Goal: Task Accomplishment & Management: Complete application form

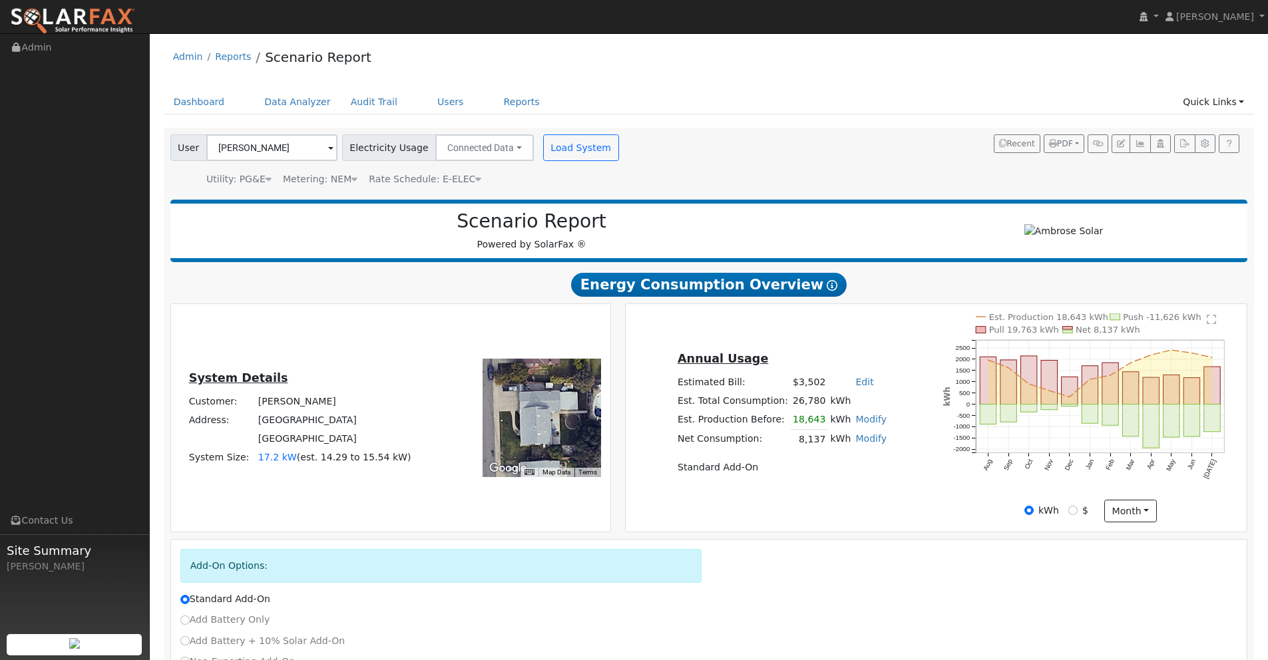
scroll to position [694, 0]
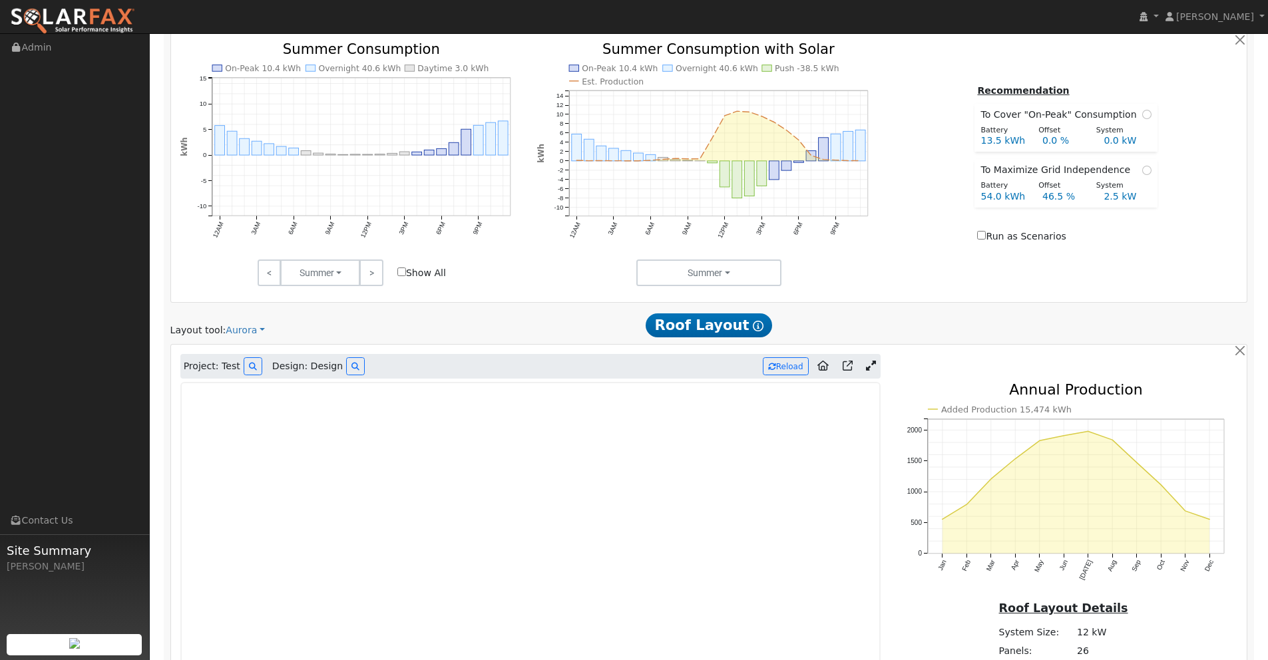
click at [92, 20] on img at bounding box center [72, 21] width 125 height 28
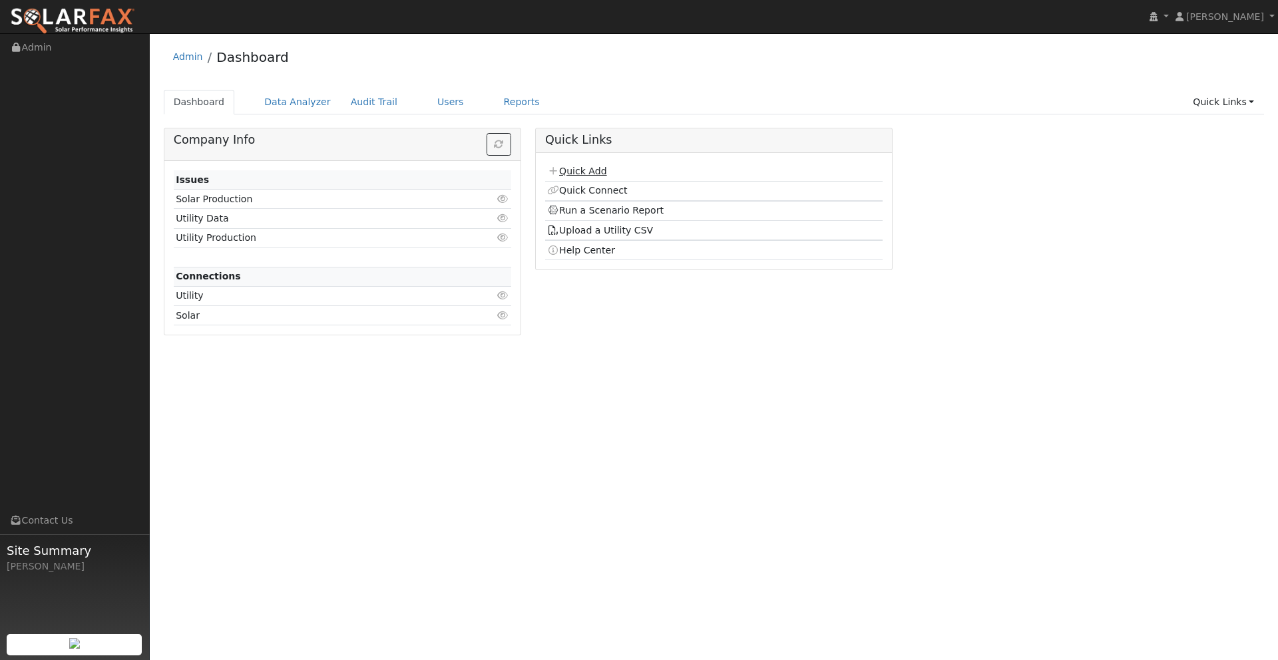
click at [586, 172] on link "Quick Add" at bounding box center [576, 171] width 59 height 11
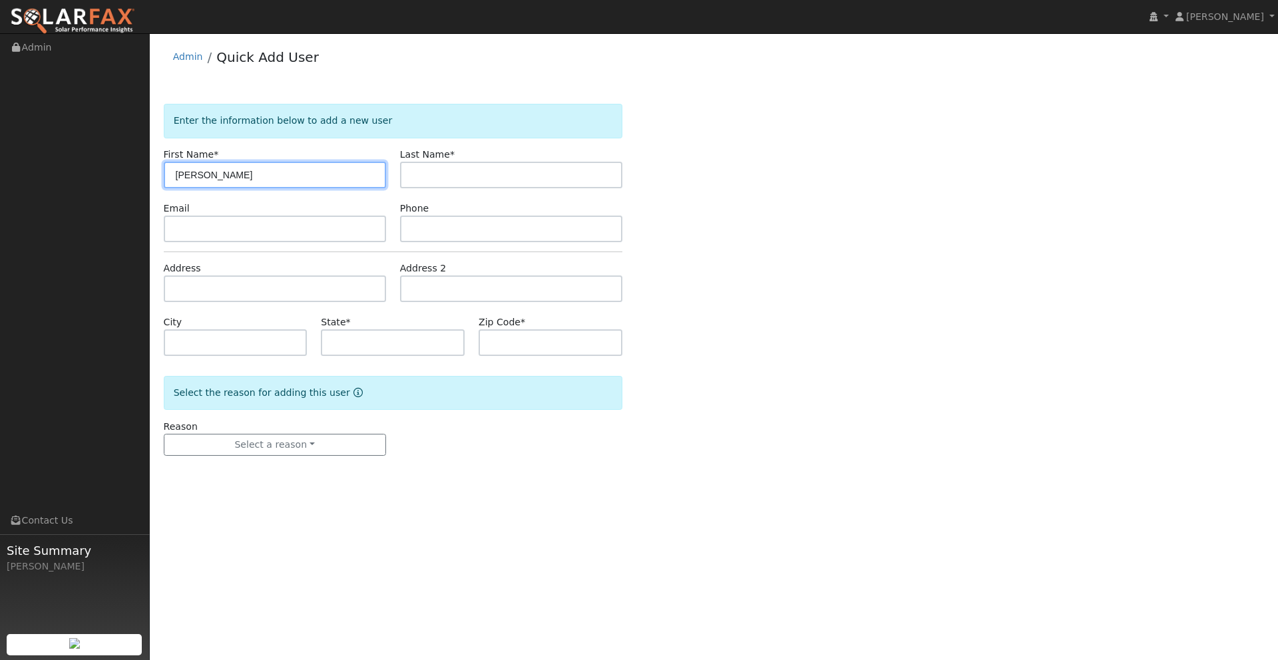
type input "[PERSON_NAME]"
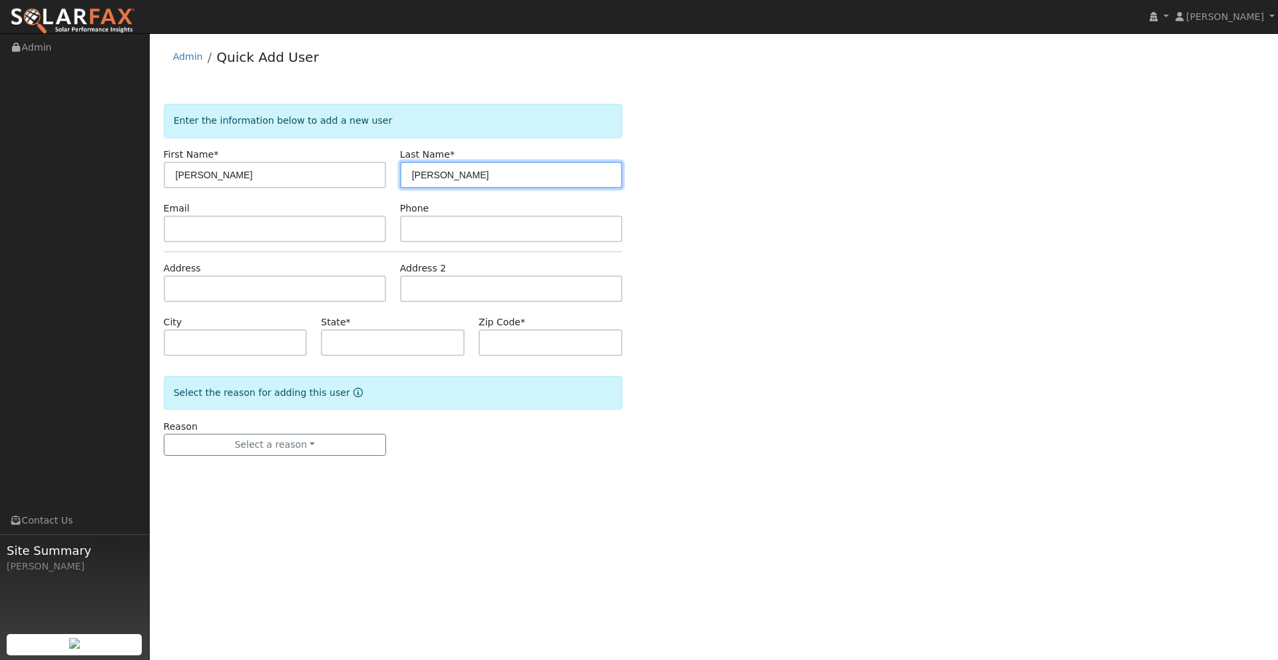
type input "[PERSON_NAME]"
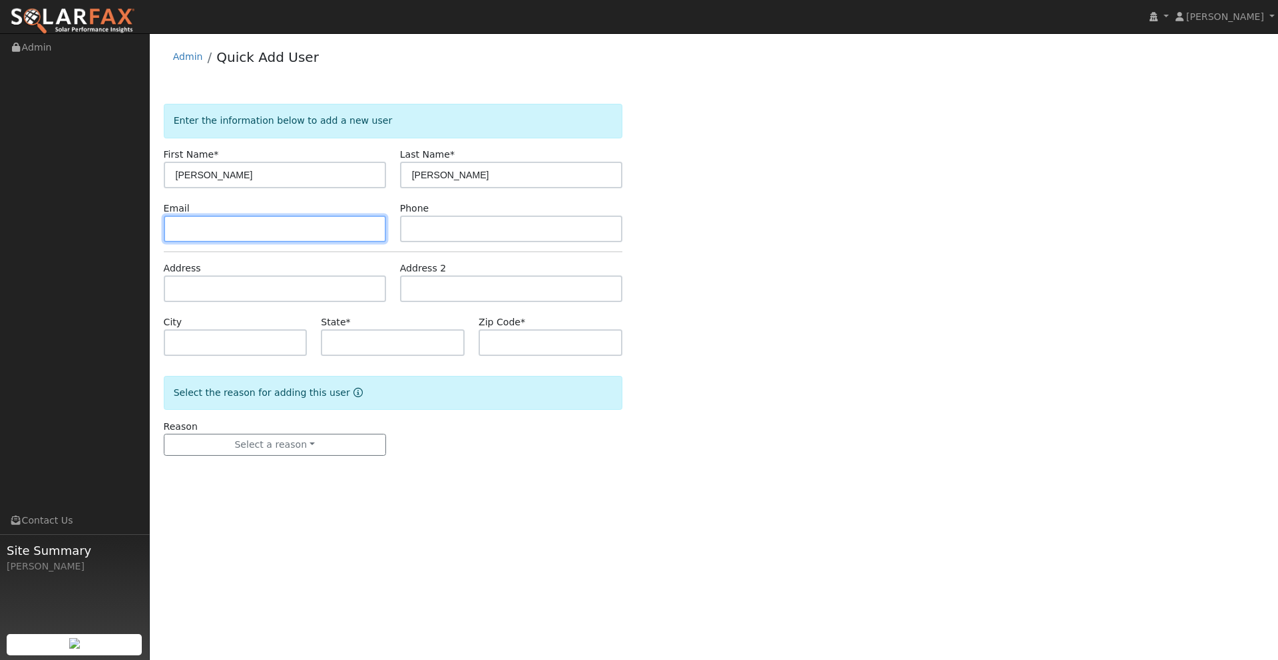
paste input "jroussey3@gmail.com"
type input "jroussey3@gmail.com"
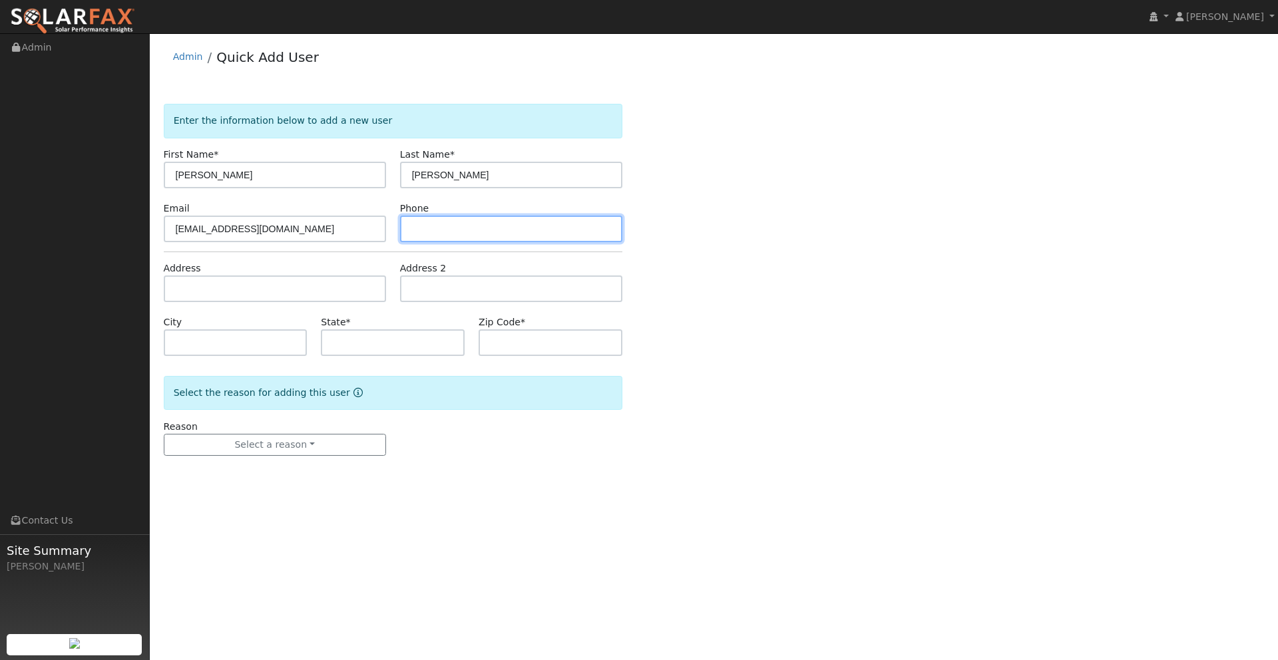
click at [436, 235] on input "text" at bounding box center [511, 229] width 222 height 27
paste input "(310) 420-9453"
type input "(310) 420-9453"
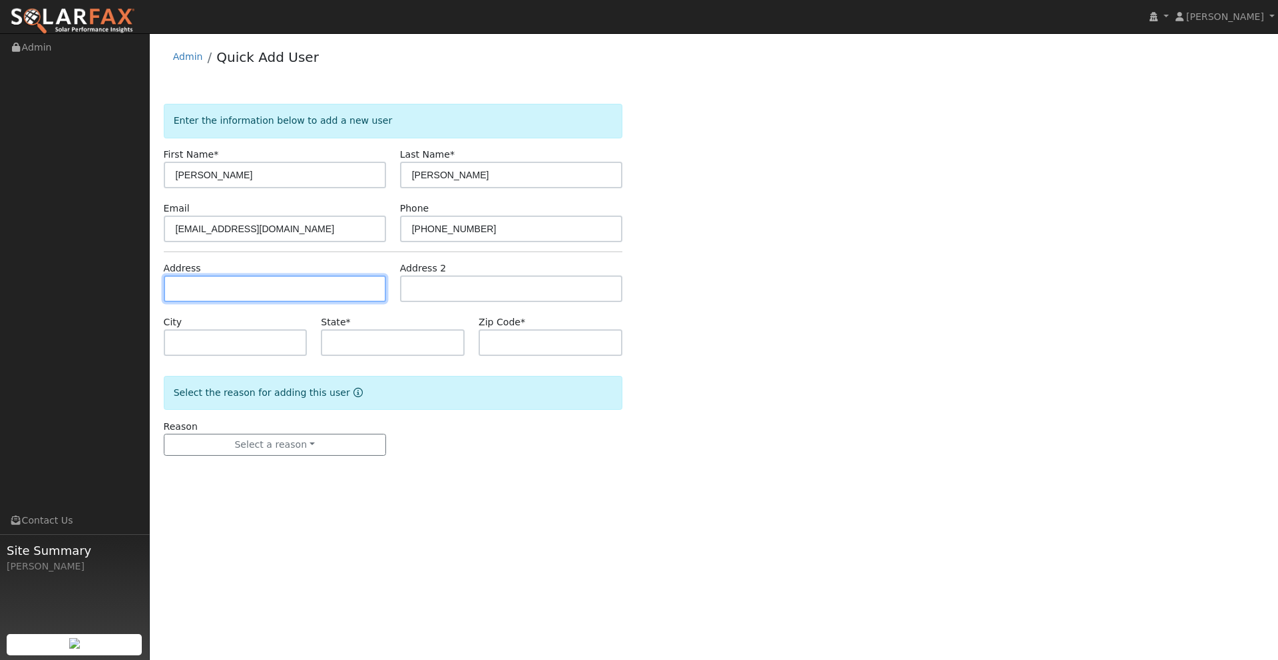
click at [305, 292] on input "text" at bounding box center [275, 289] width 222 height 27
paste input "12718 spring rd"
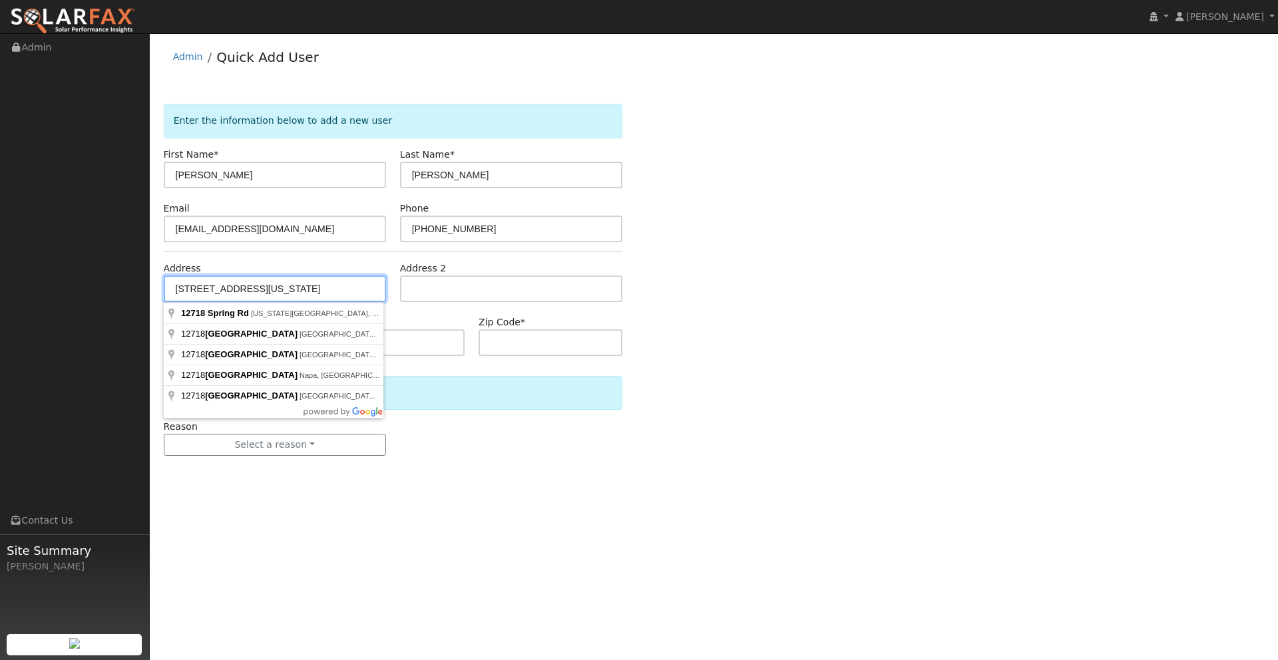
type input "12718 Spring Road"
type input "Nevada City"
type input "CA"
type input "95959"
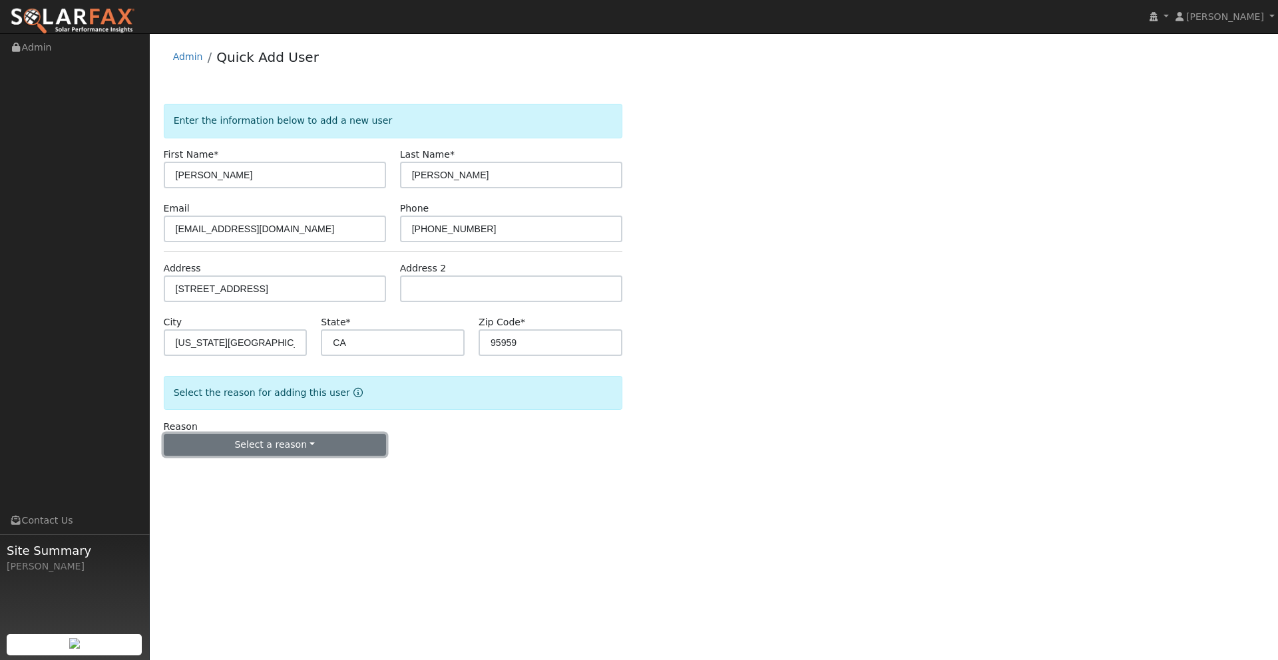
click at [285, 448] on button "Select a reason" at bounding box center [275, 445] width 222 height 23
click at [227, 470] on link "New lead" at bounding box center [237, 472] width 147 height 19
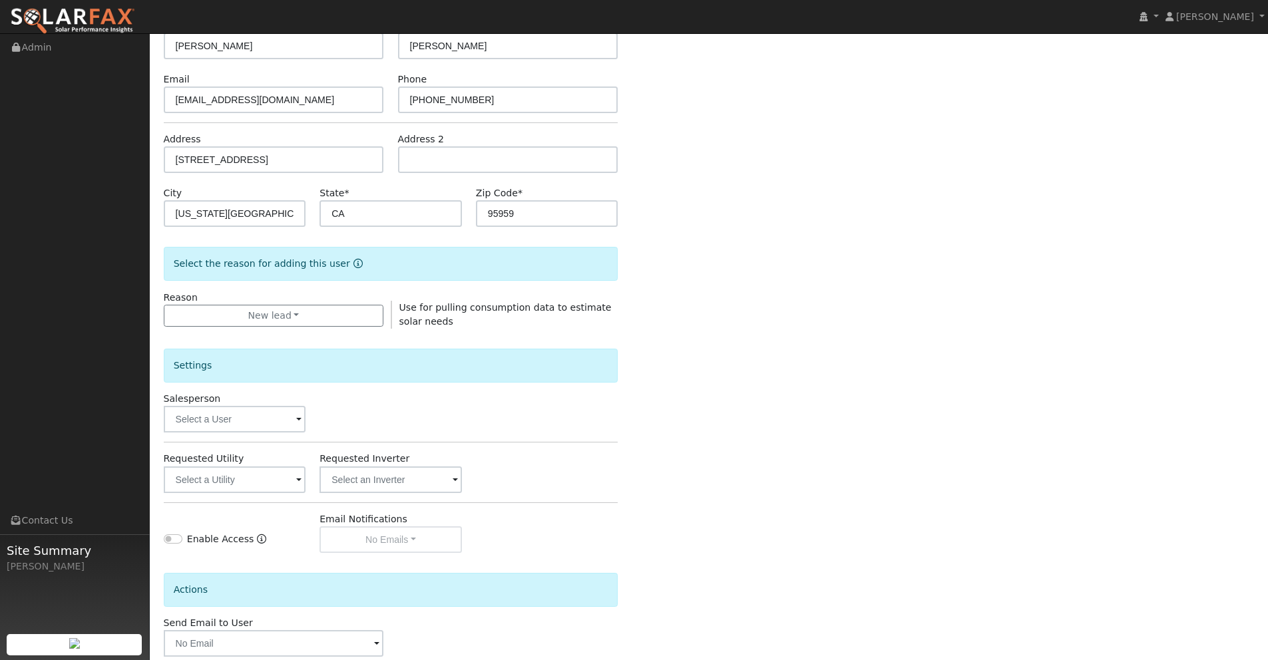
scroll to position [202, 0]
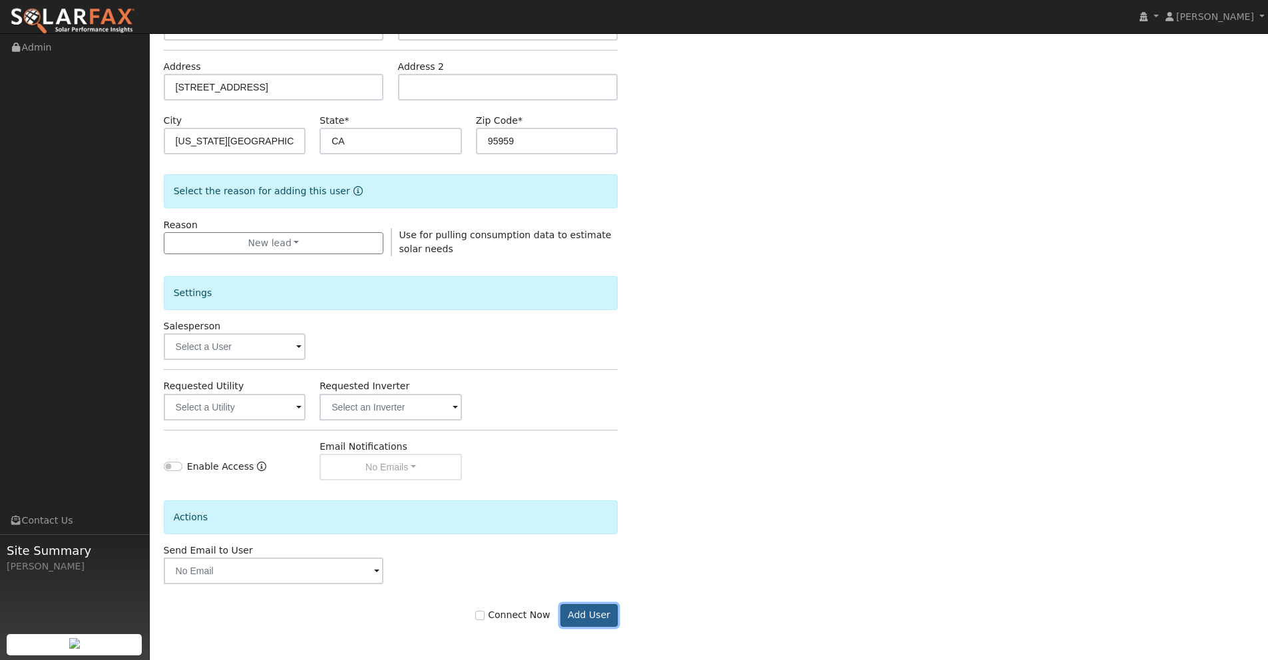
click at [588, 615] on button "Add User" at bounding box center [589, 615] width 58 height 23
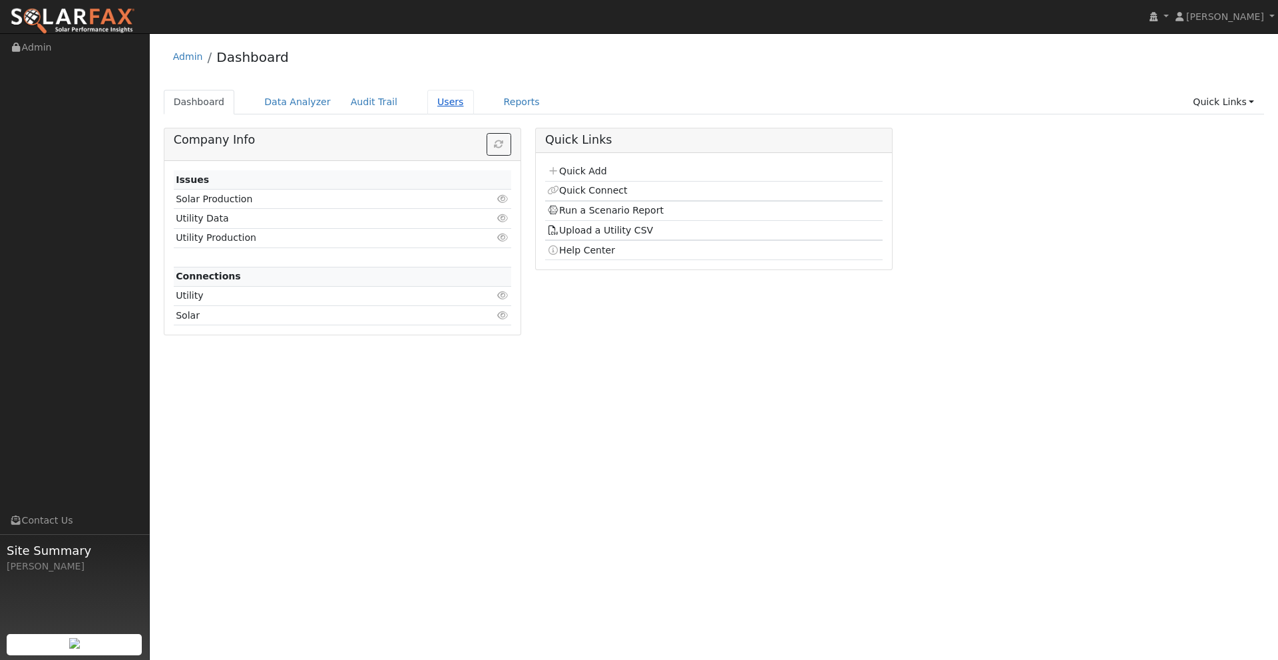
click at [435, 105] on link "Users" at bounding box center [450, 102] width 47 height 25
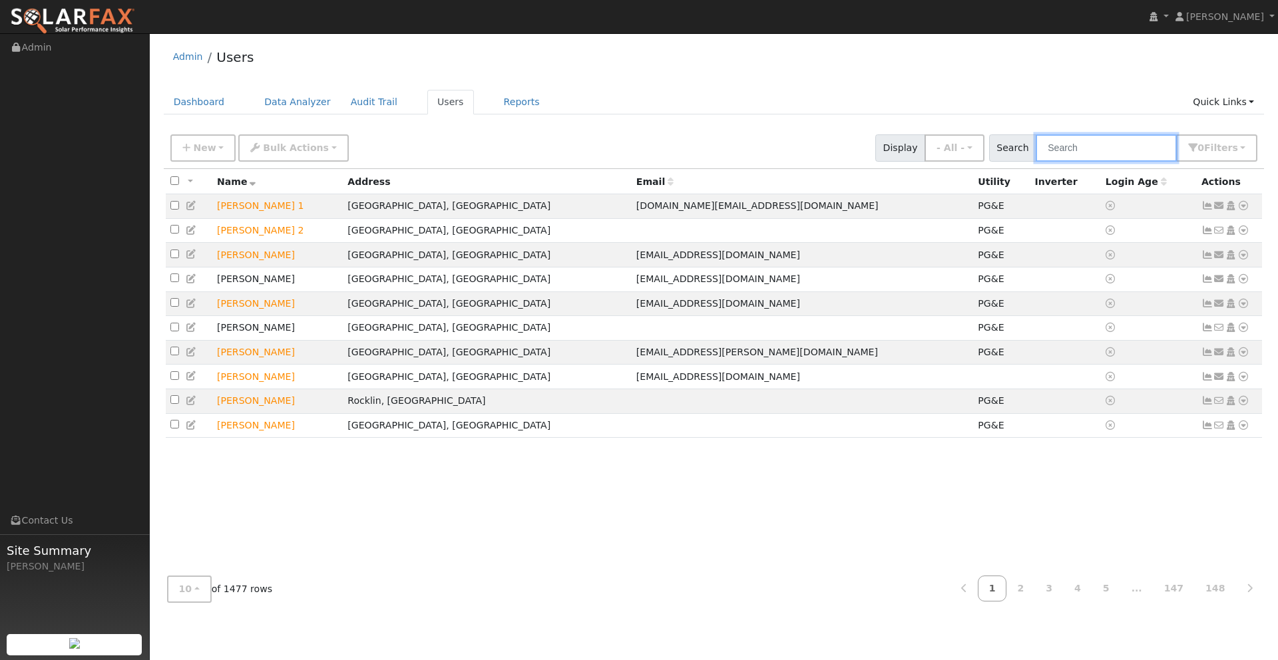
click at [1090, 144] on input "text" at bounding box center [1106, 147] width 141 height 27
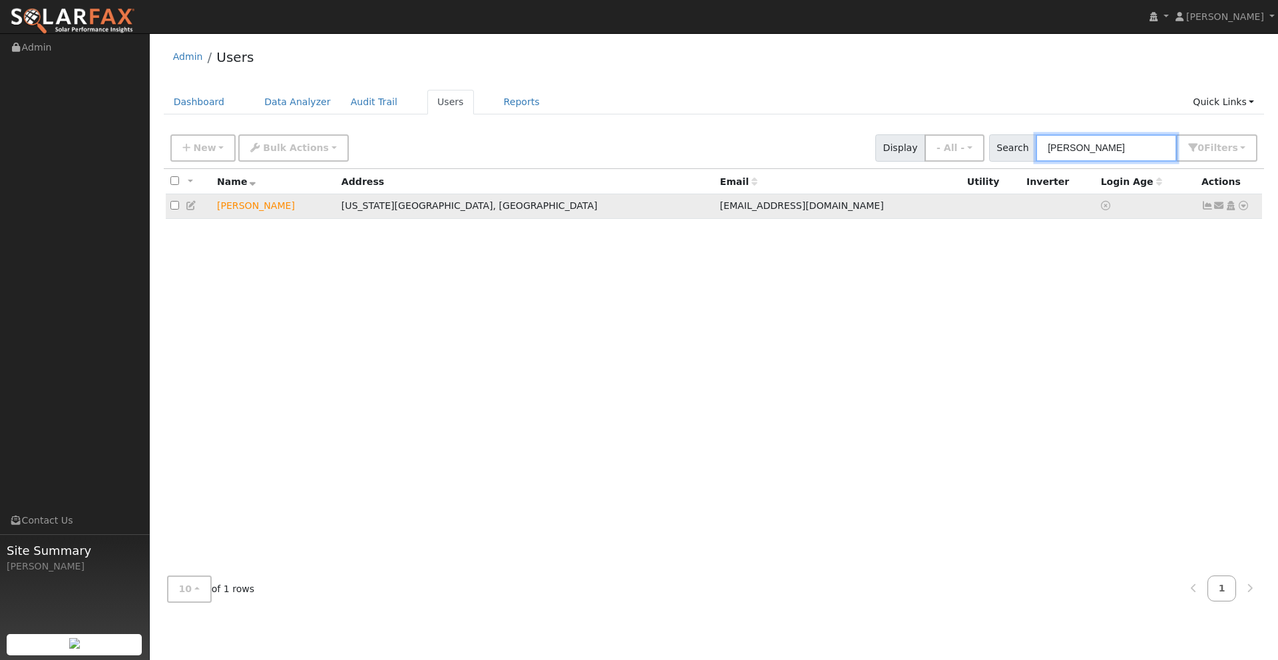
type input "John Rousse"
click at [1243, 208] on icon at bounding box center [1243, 205] width 12 height 9
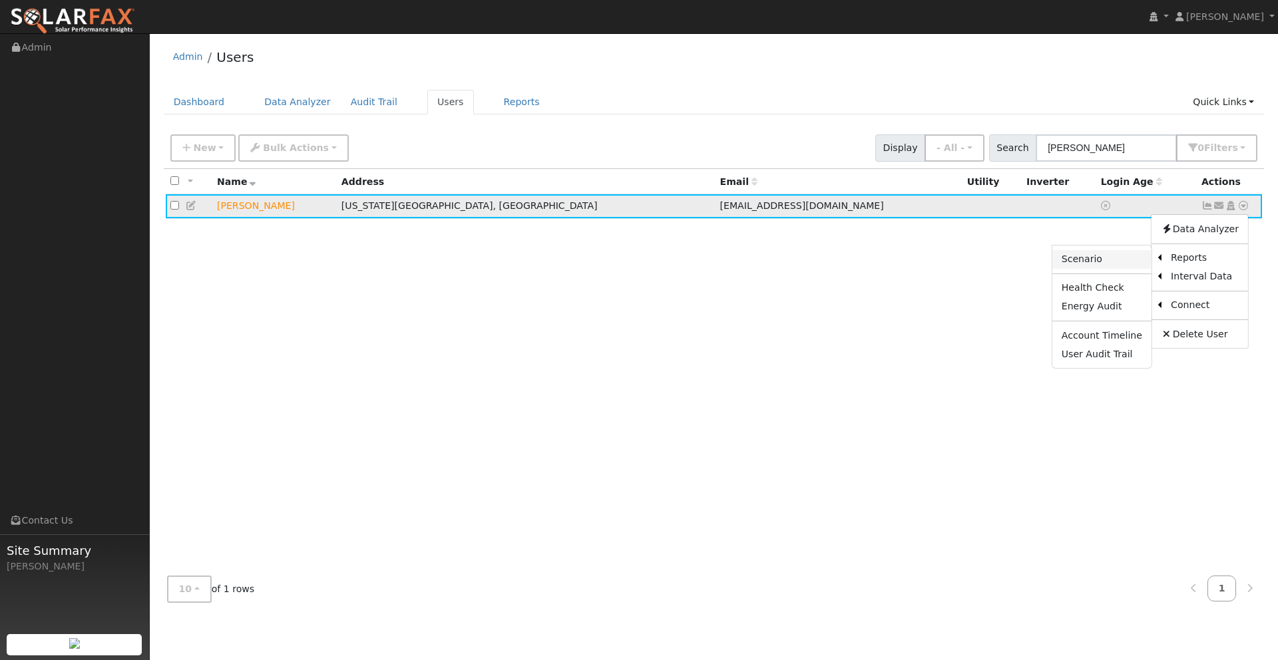
click at [1102, 266] on link "Scenario" at bounding box center [1101, 259] width 99 height 19
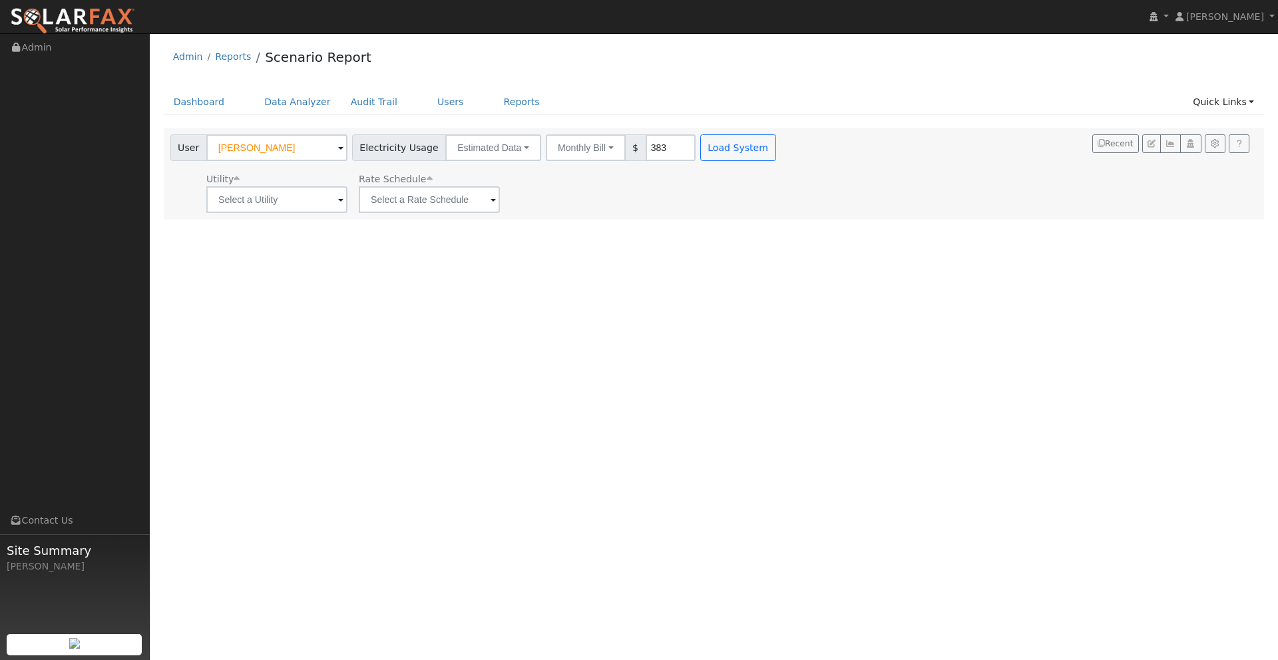
click at [285, 215] on div "User [PERSON_NAME] Account Default Account Default Account [STREET_ADDRESS][US_…" at bounding box center [714, 174] width 1101 height 92
click at [303, 197] on input "text" at bounding box center [276, 199] width 141 height 27
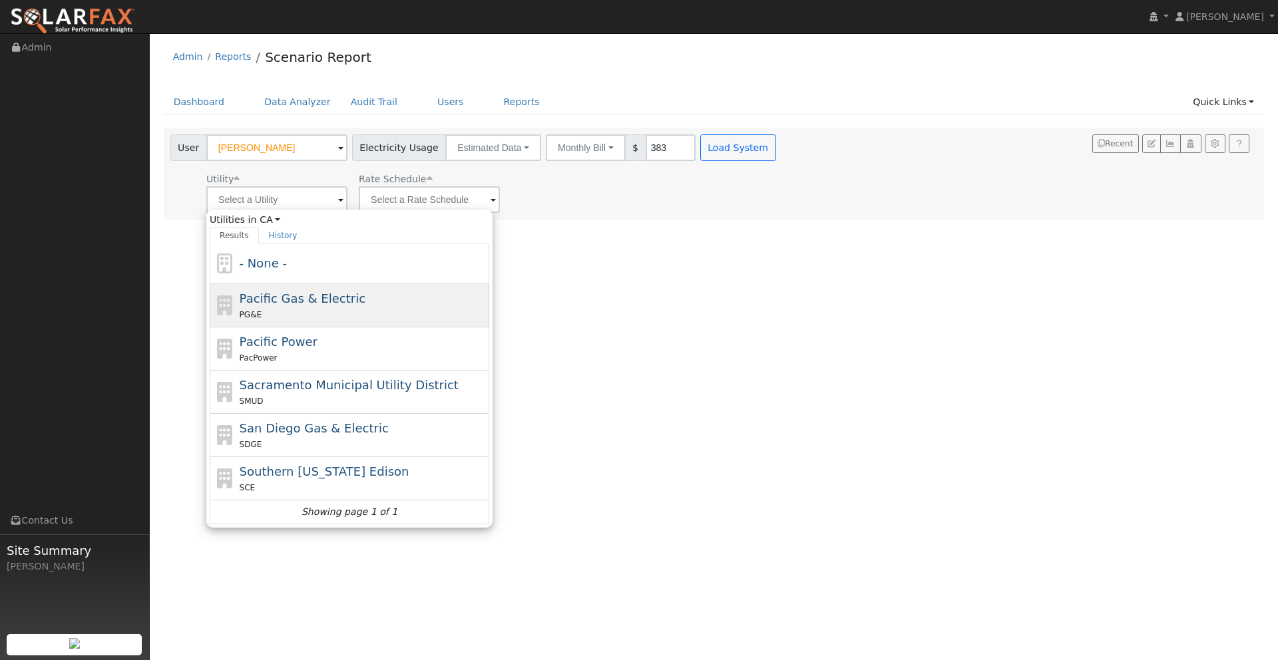
click at [320, 297] on span "Pacific Gas & Electric" at bounding box center [303, 299] width 126 height 14
type input "Pacific Gas & Electric"
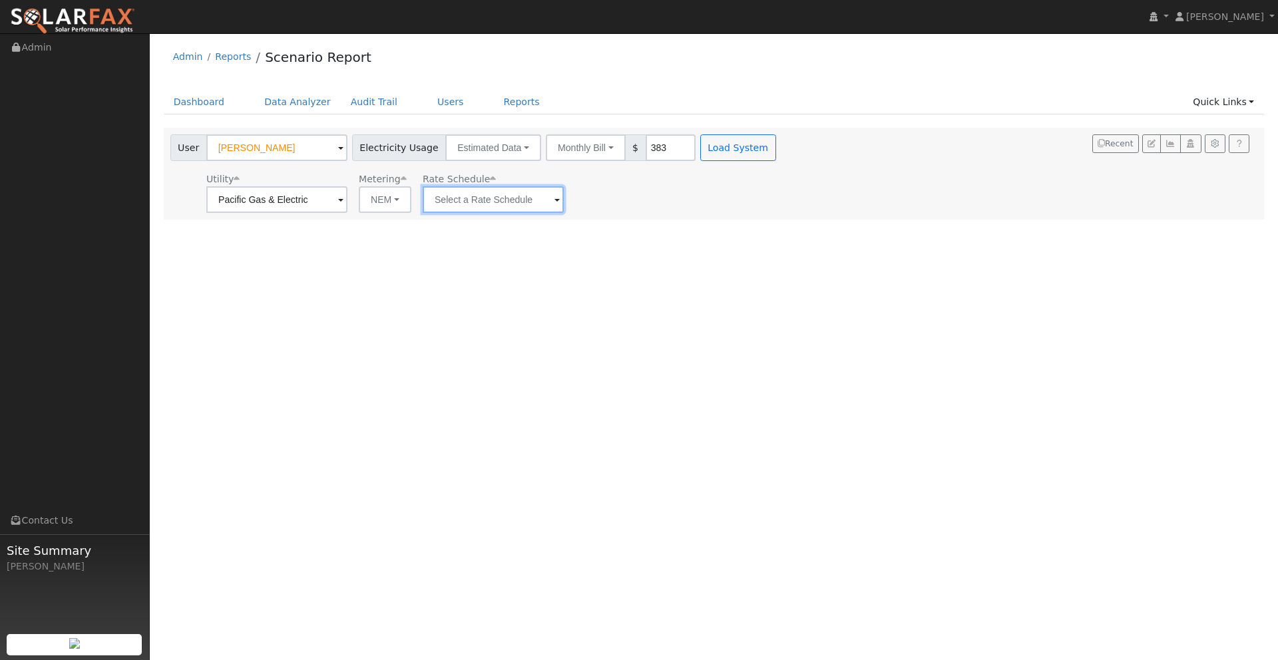
click at [347, 200] on input "text" at bounding box center [276, 199] width 141 height 27
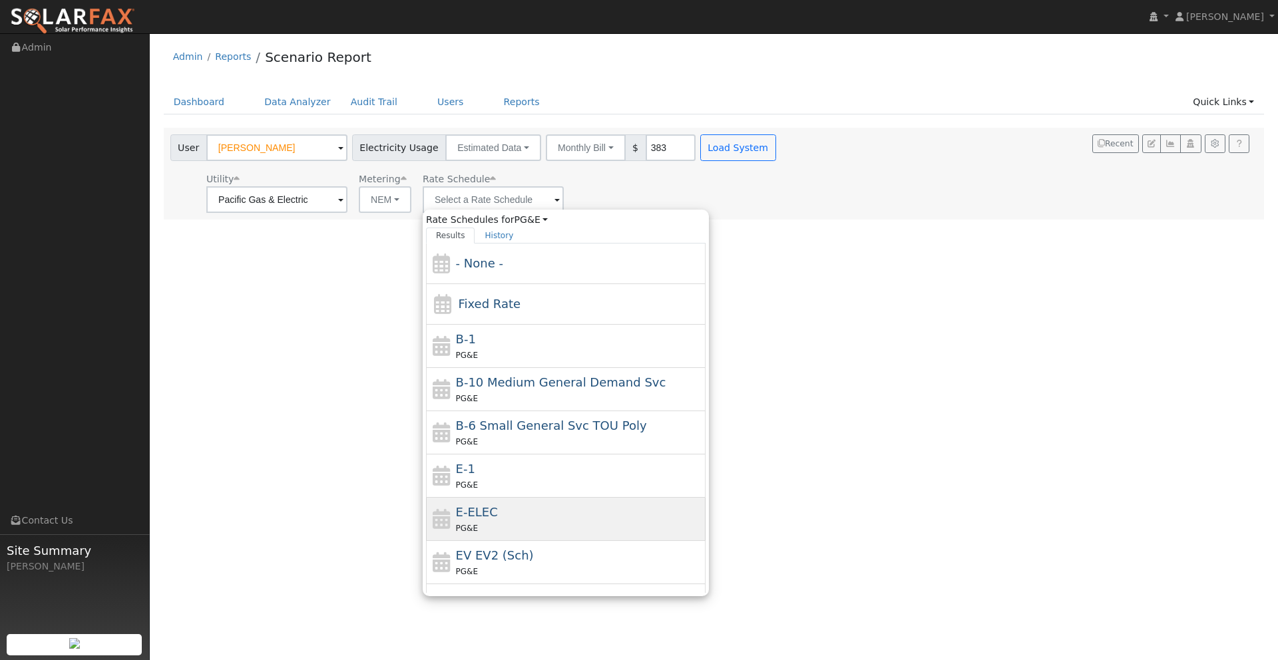
click at [523, 512] on div "E-ELEC PG&E" at bounding box center [579, 519] width 247 height 32
type input "E-ELEC"
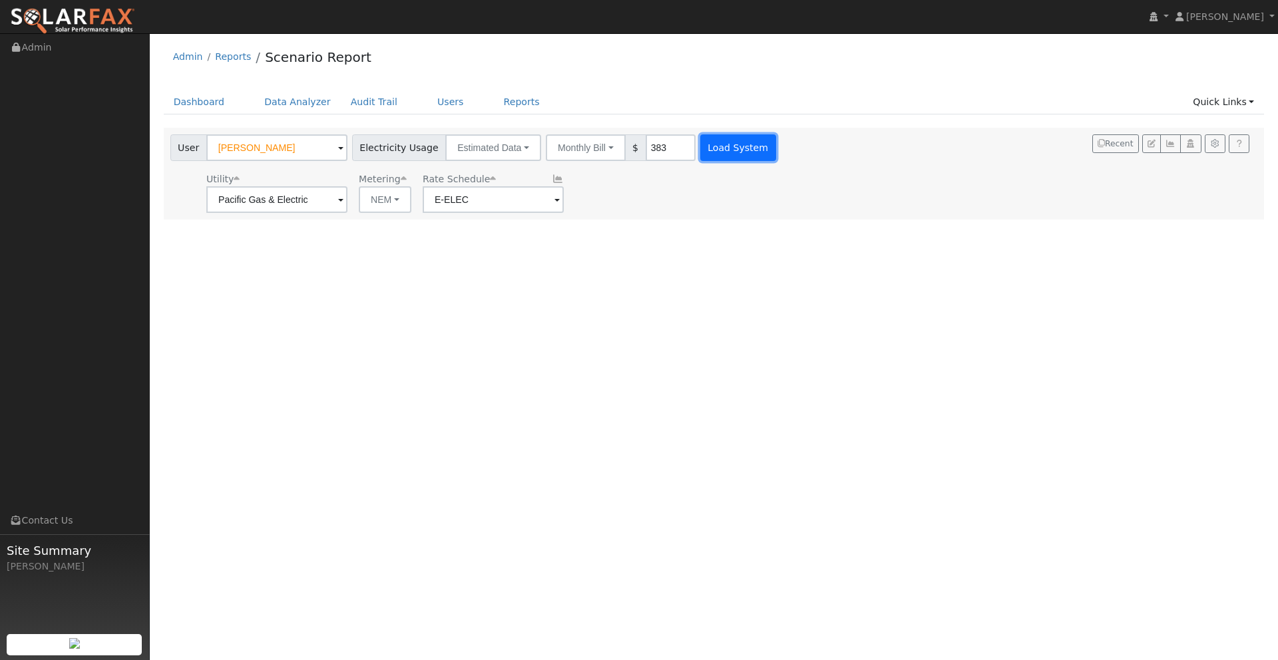
click at [714, 152] on button "Load System" at bounding box center [738, 147] width 76 height 27
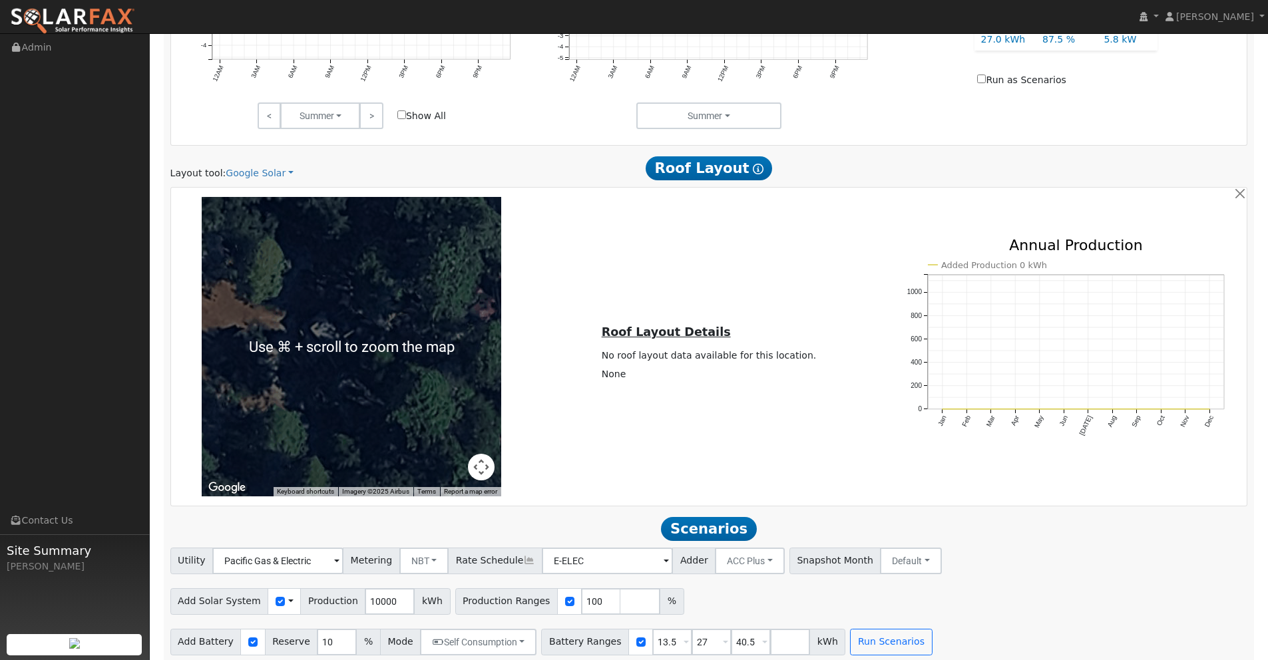
scroll to position [690, 0]
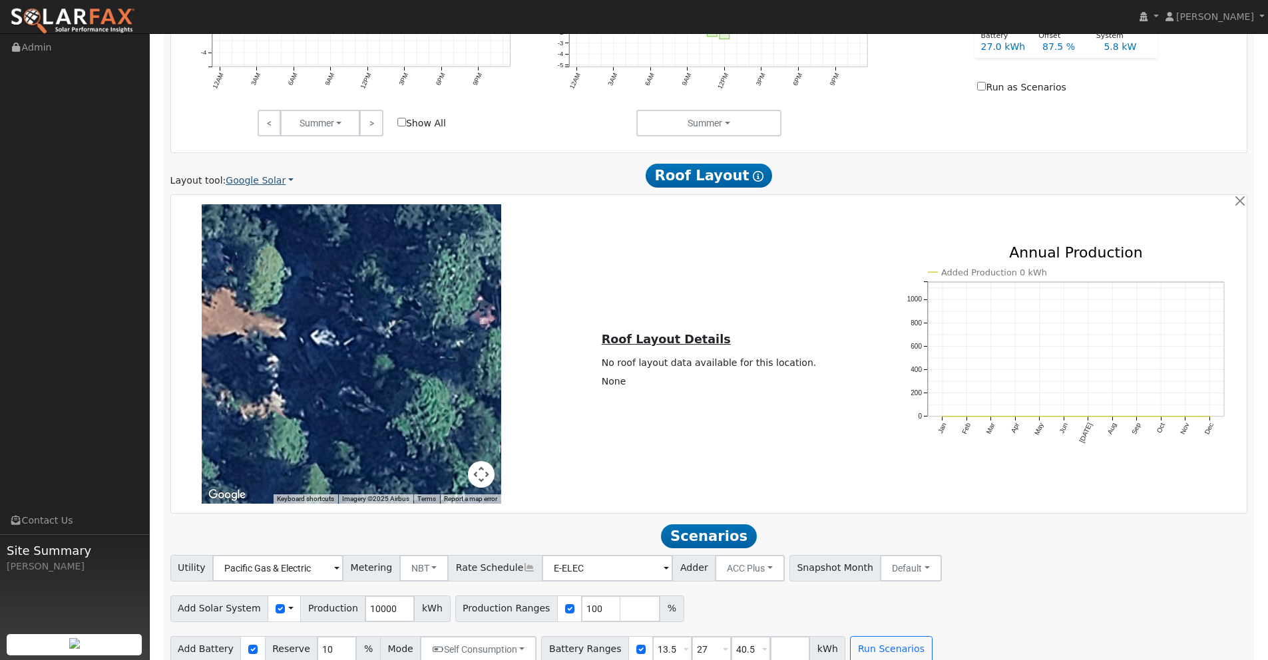
click at [266, 181] on link "Google Solar" at bounding box center [260, 181] width 68 height 14
click at [260, 242] on link "Aurora" at bounding box center [270, 241] width 93 height 19
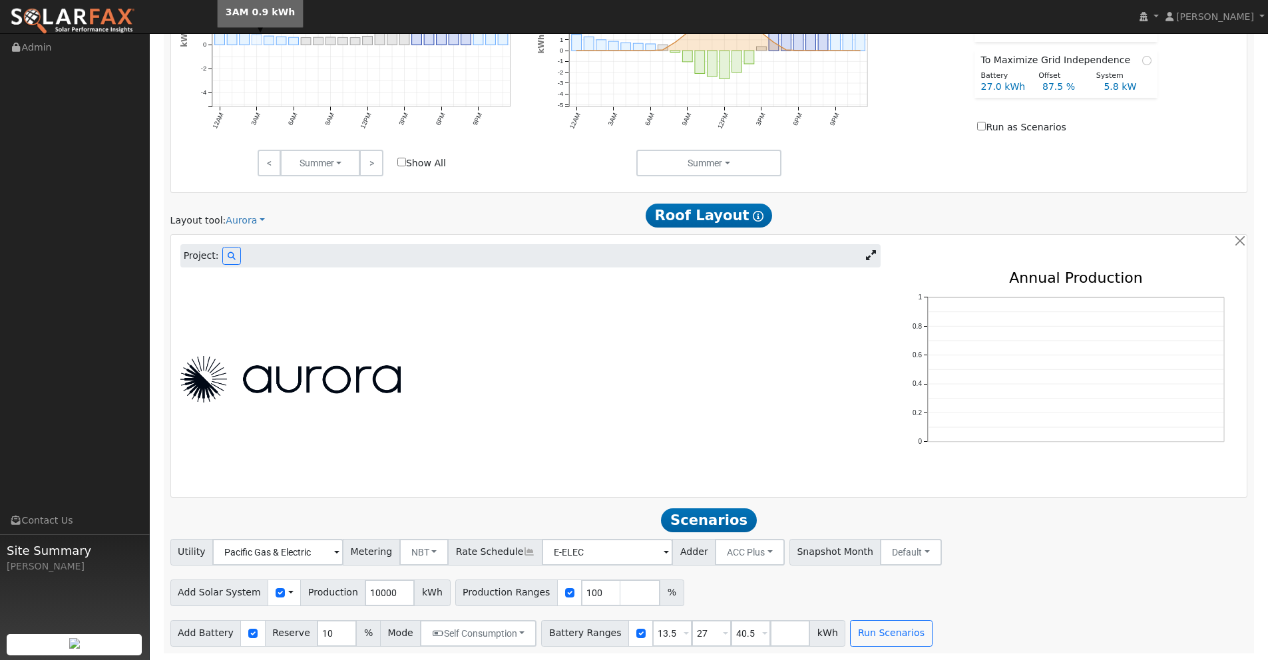
scroll to position [448, 0]
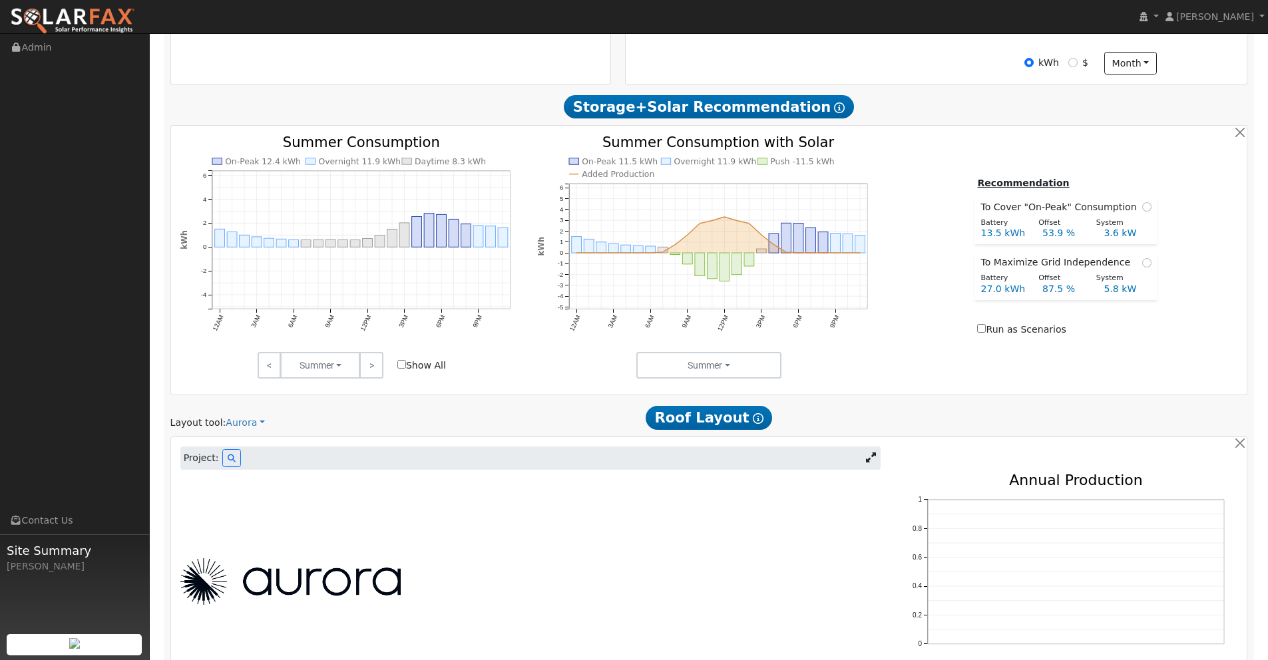
click at [876, 459] on link at bounding box center [870, 459] width 19 height 20
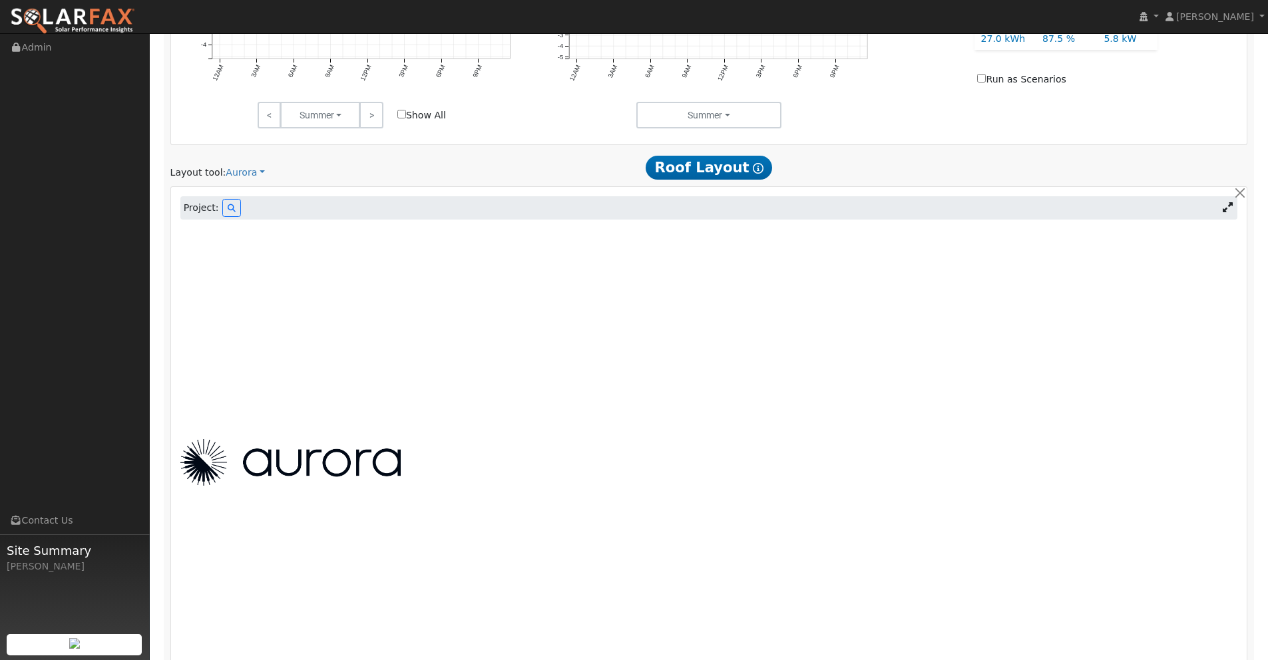
scroll to position [700, 0]
click at [233, 208] on icon at bounding box center [232, 207] width 8 height 8
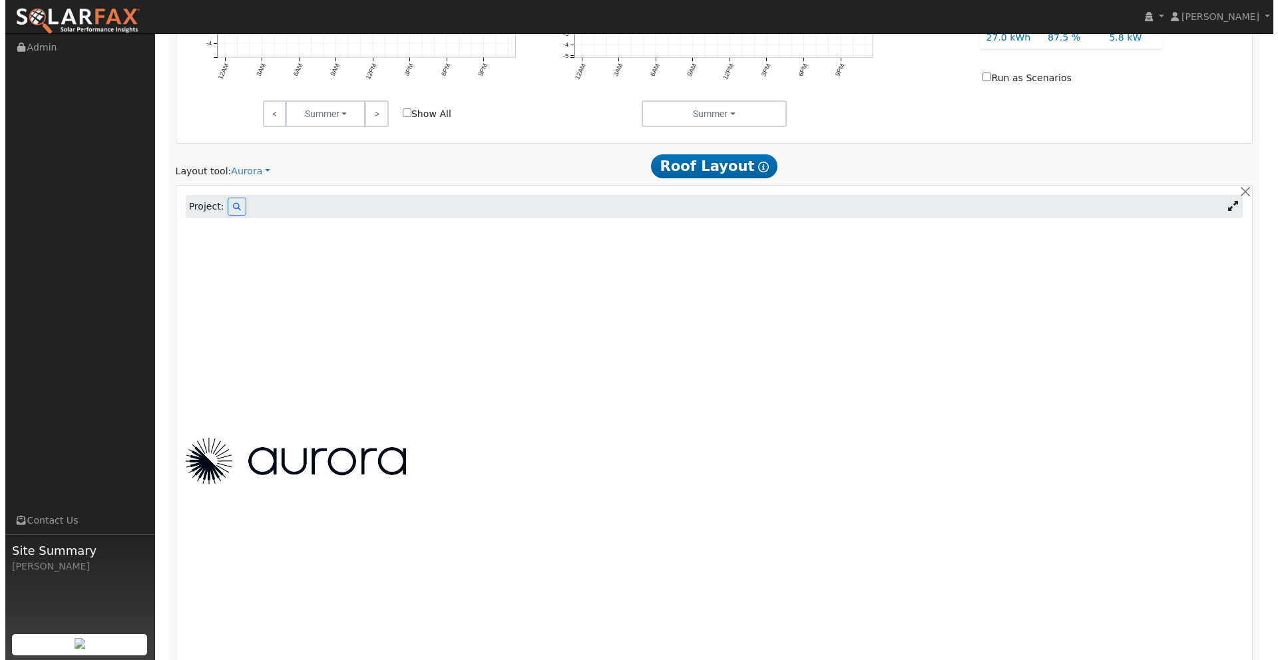
scroll to position [702, 0]
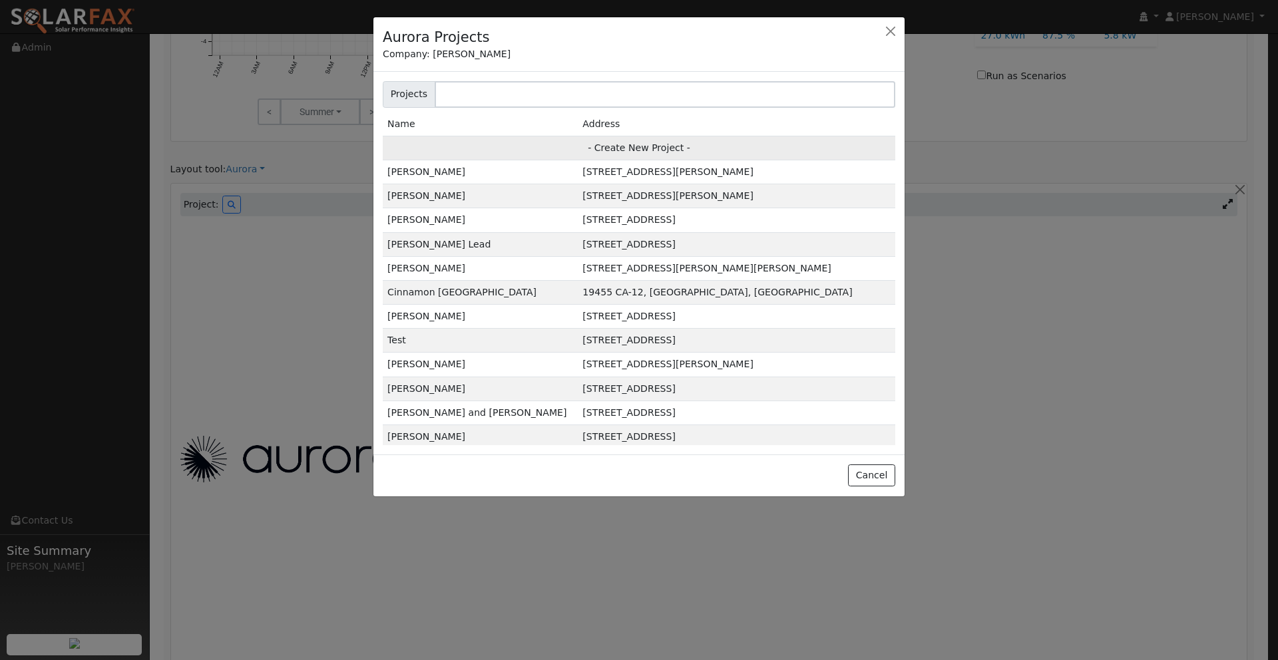
click at [634, 146] on td "- Create New Project -" at bounding box center [639, 148] width 513 height 24
type input "[PERSON_NAME]"
type input "[STREET_ADDRESS]"
type input "[US_STATE][GEOGRAPHIC_DATA]"
type input "CA"
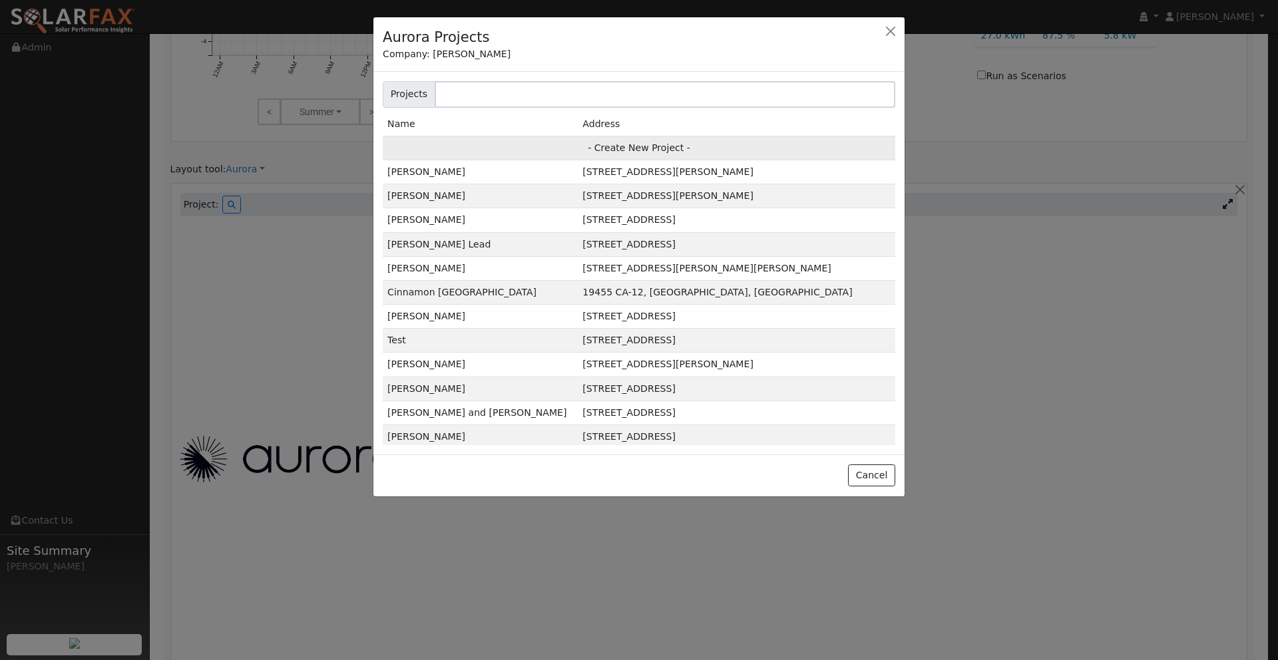
type input "95959"
type input "Design"
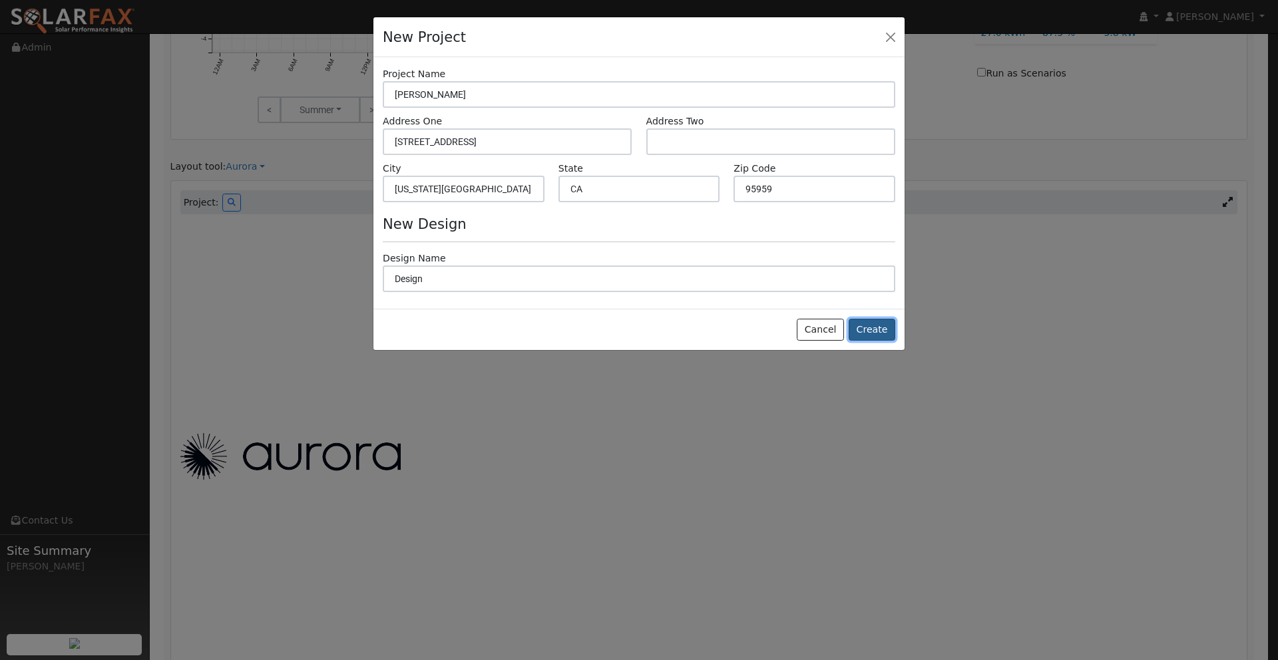
click at [878, 329] on button "Create" at bounding box center [872, 330] width 47 height 23
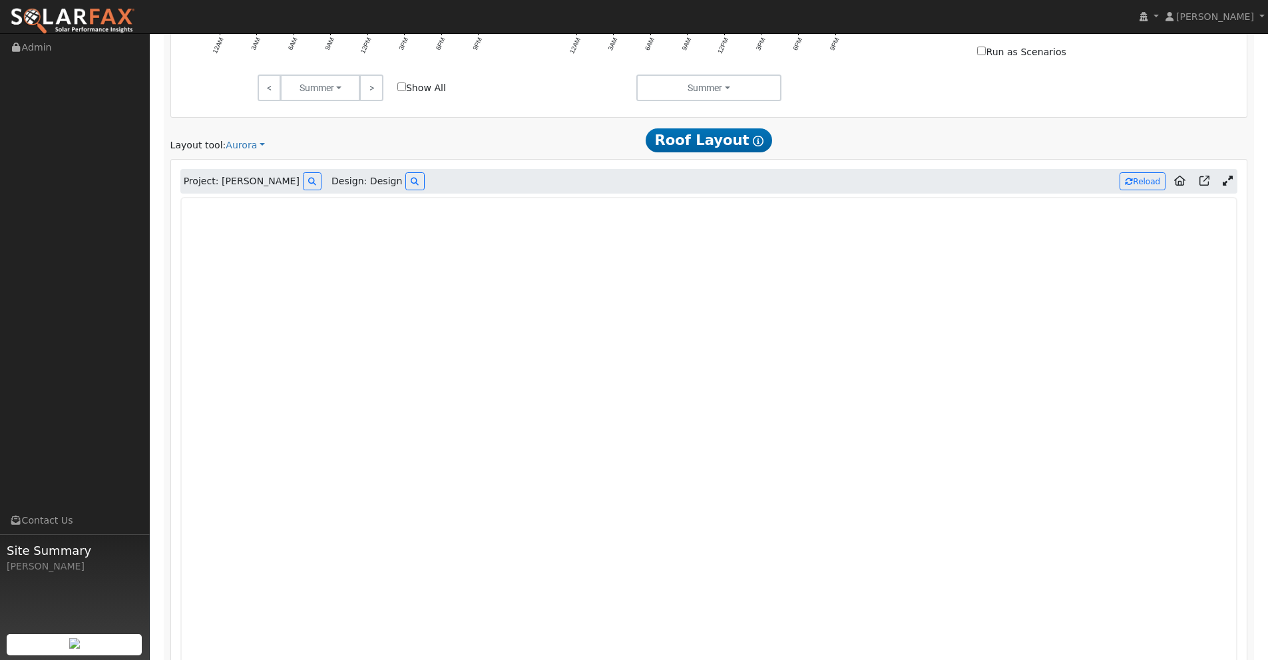
scroll to position [718, 0]
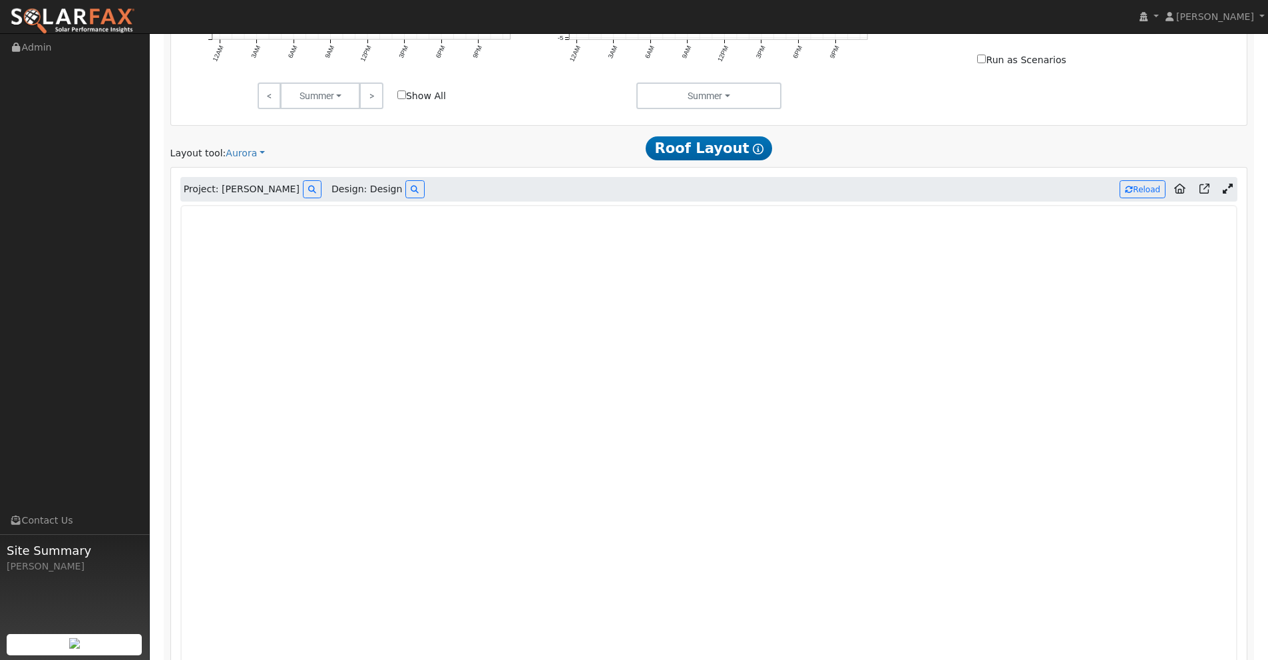
click at [1229, 193] on icon at bounding box center [1228, 189] width 10 height 10
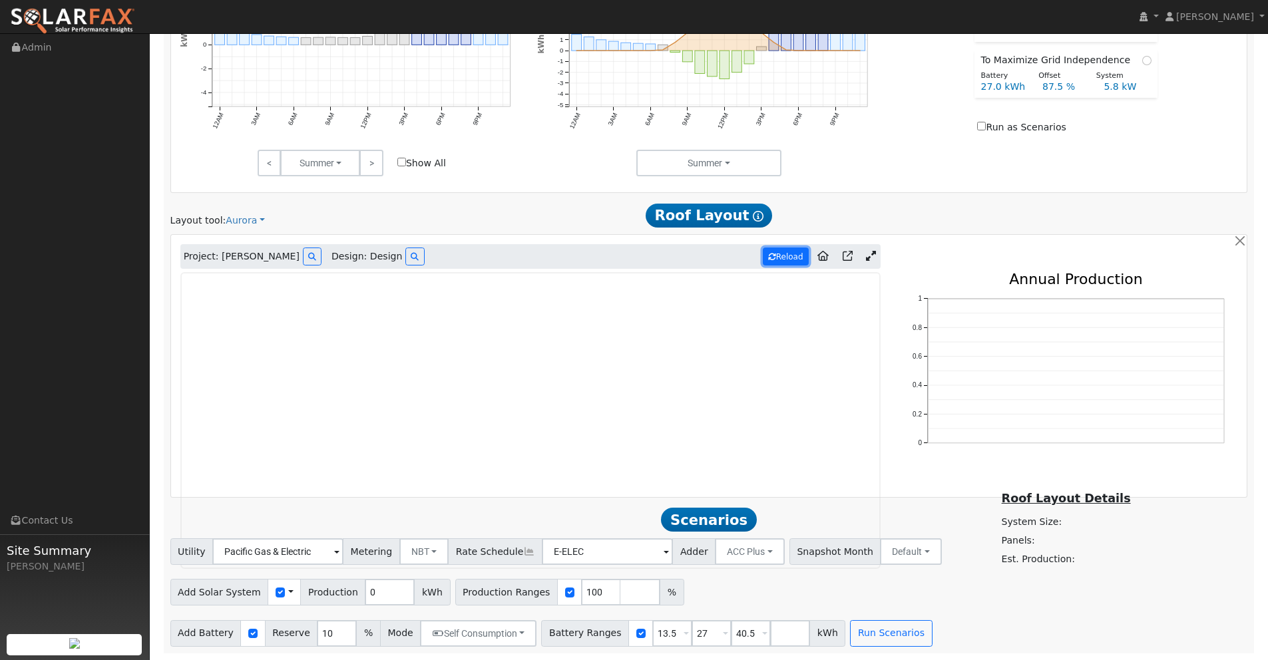
click at [788, 251] on button "Reload" at bounding box center [786, 257] width 46 height 18
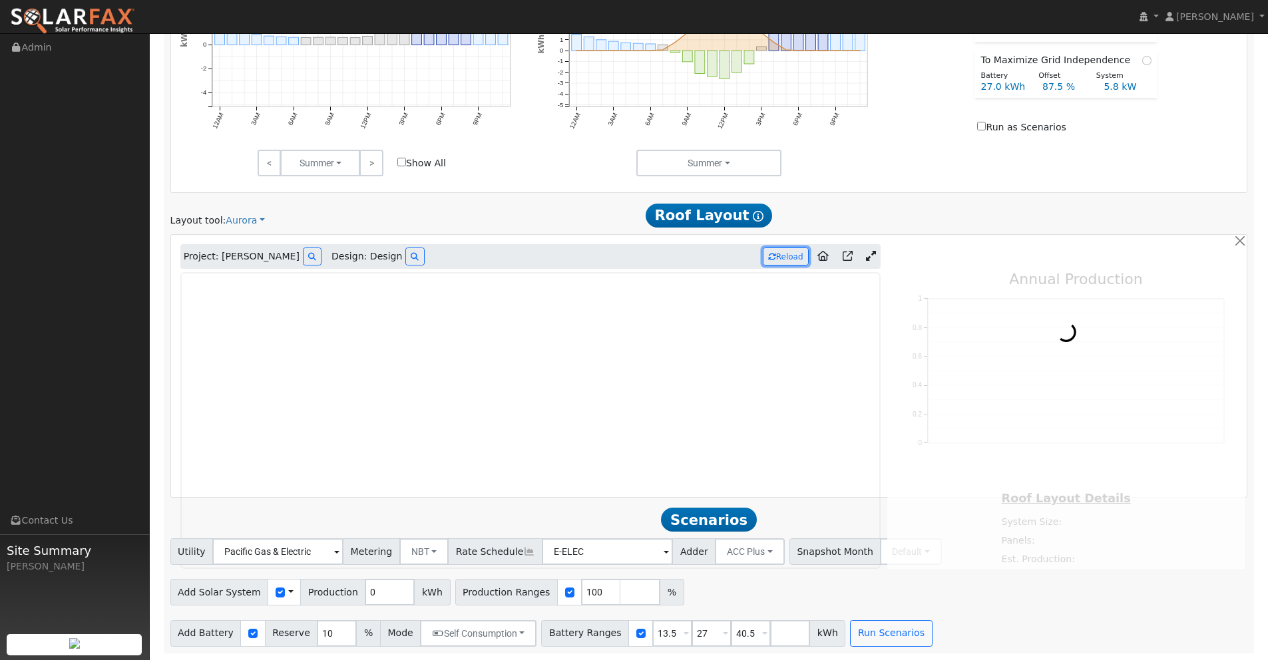
type input "11269"
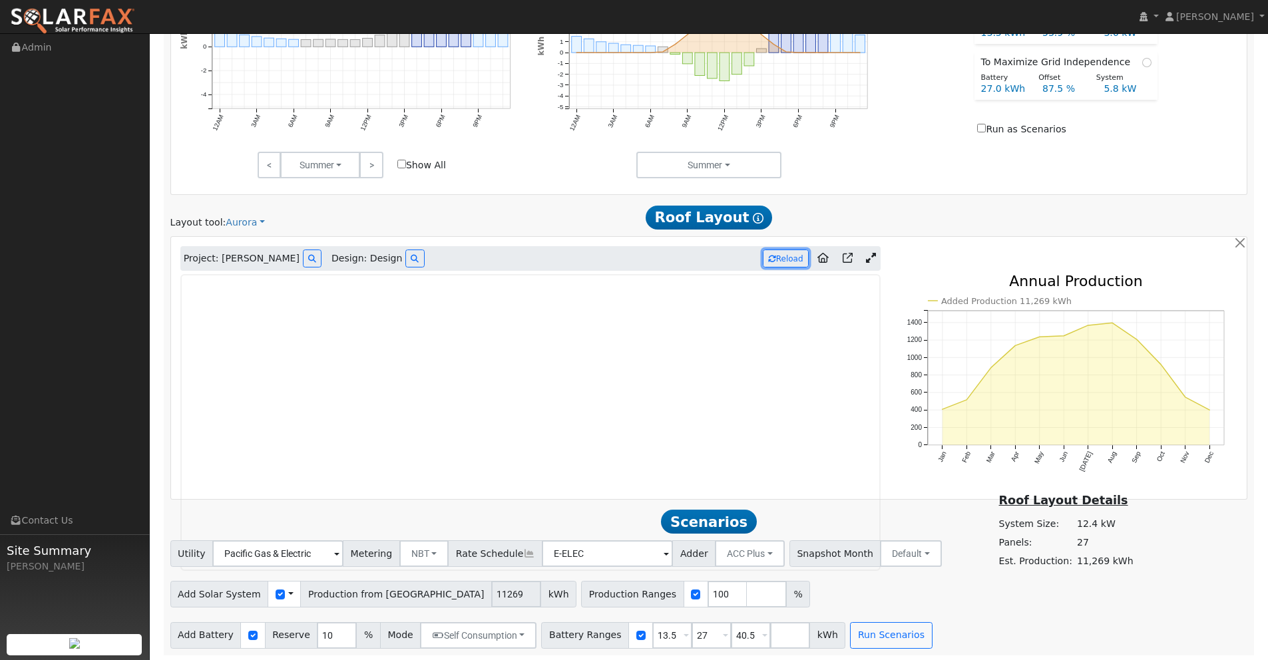
scroll to position [648, 0]
click at [867, 630] on button "Run Scenarios" at bounding box center [891, 636] width 82 height 27
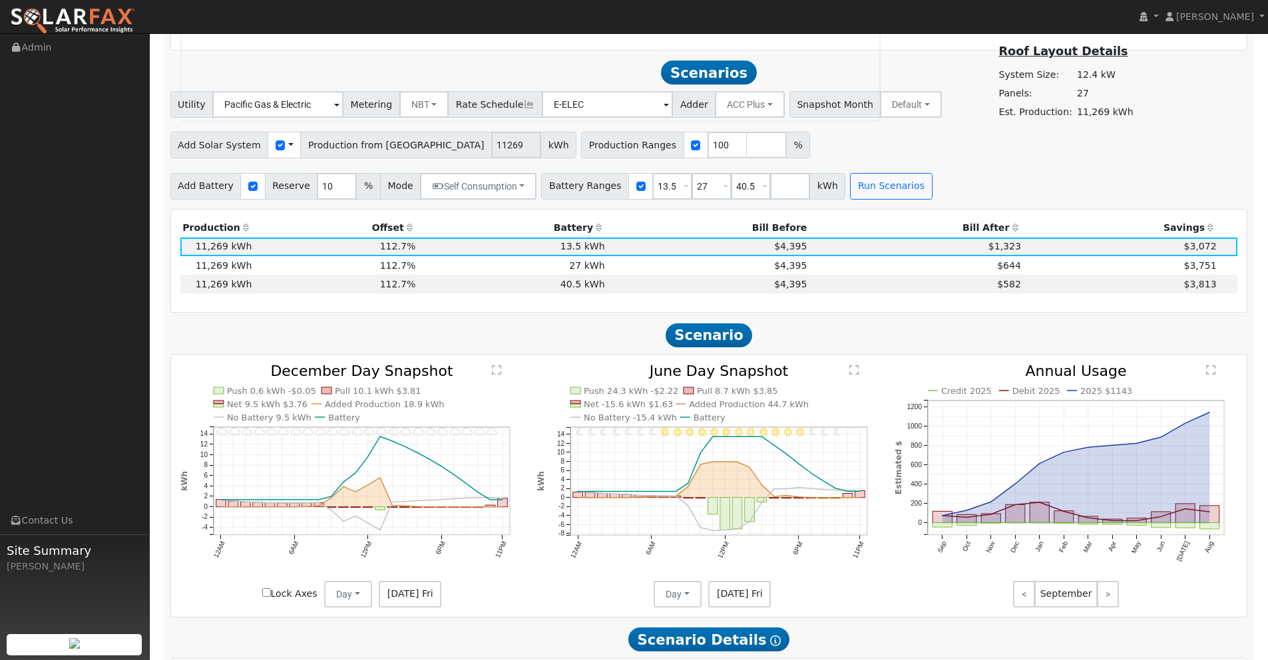
scroll to position [1118, 0]
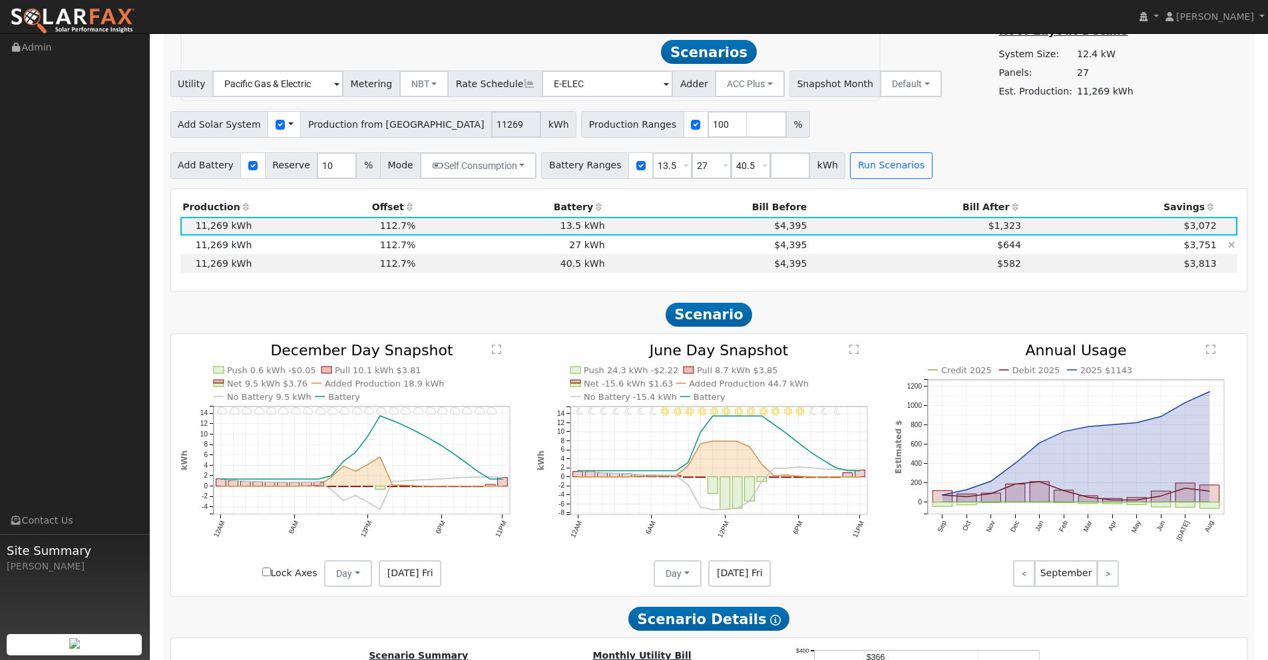
click at [947, 244] on td "$644" at bounding box center [916, 245] width 214 height 19
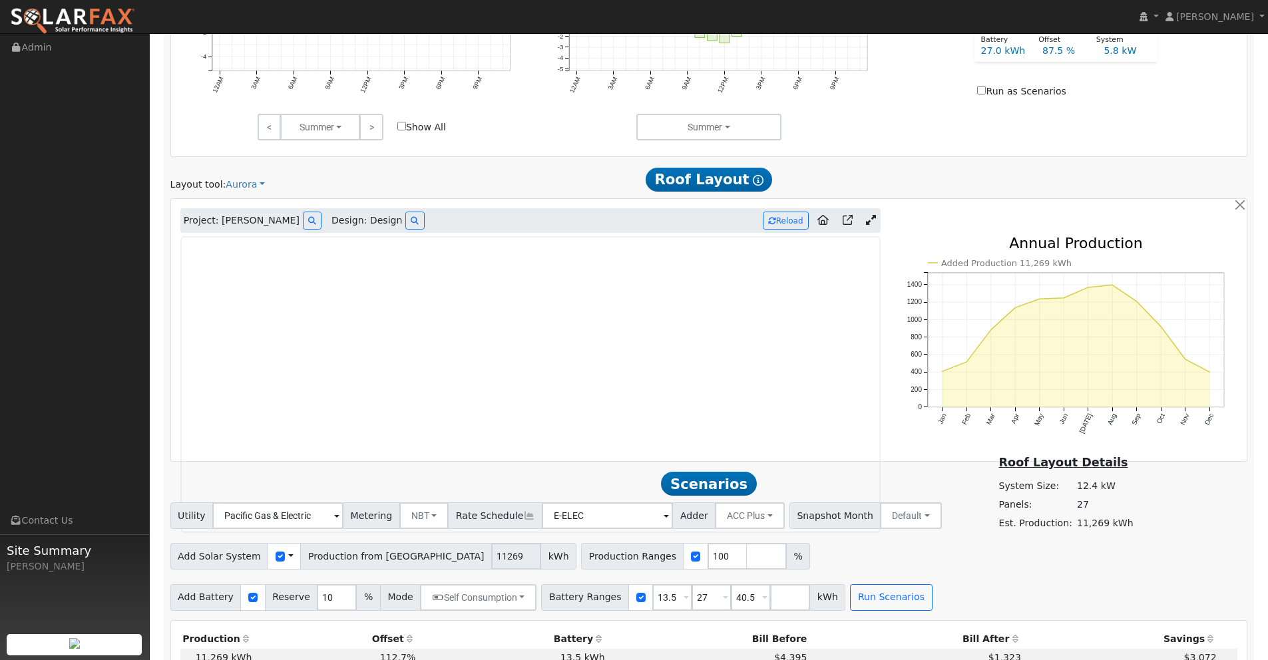
scroll to position [674, 0]
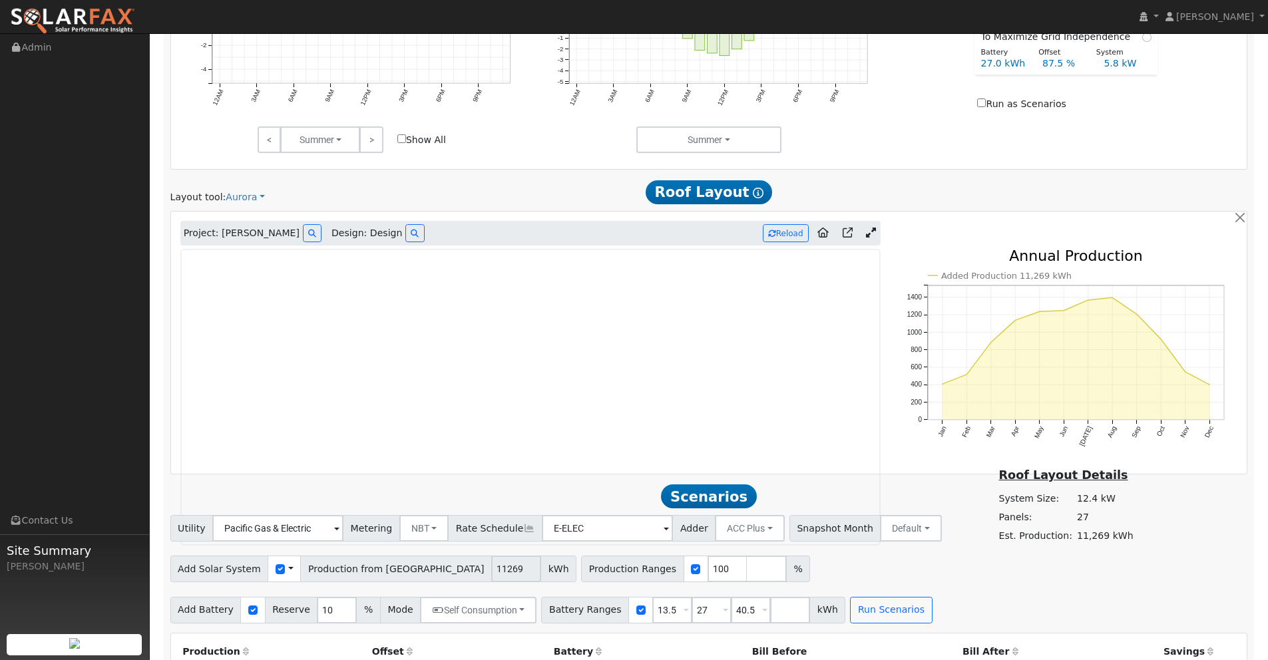
click at [873, 230] on icon at bounding box center [871, 233] width 10 height 10
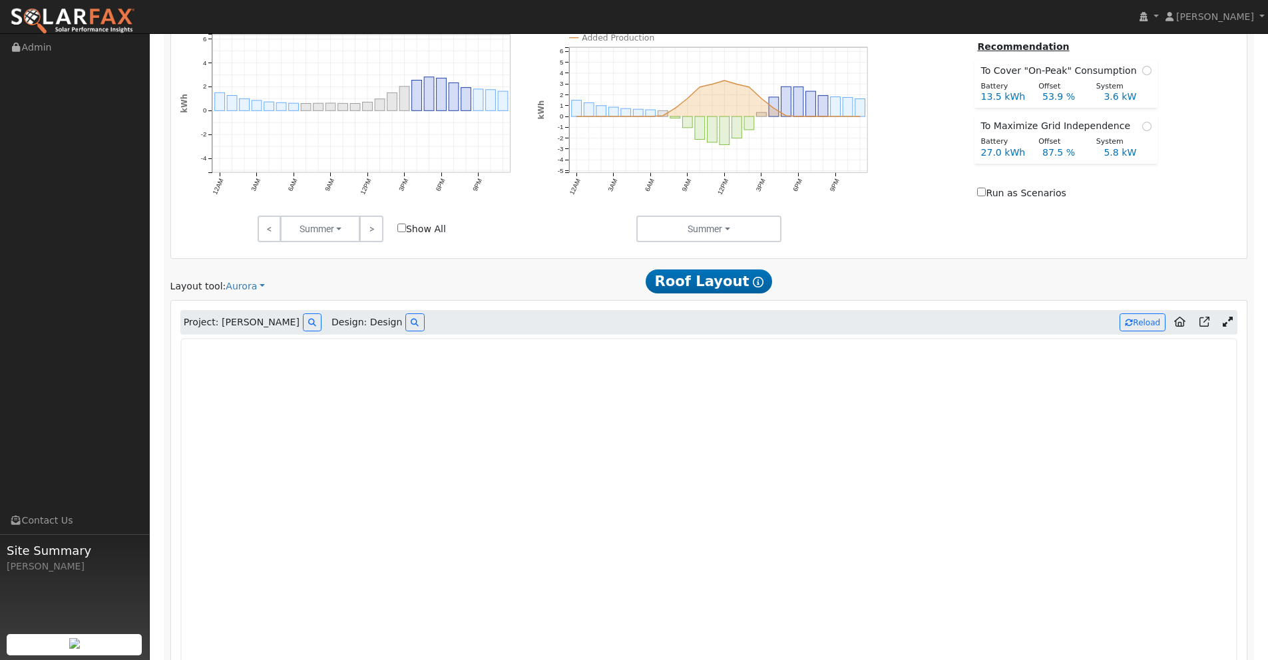
scroll to position [844, 0]
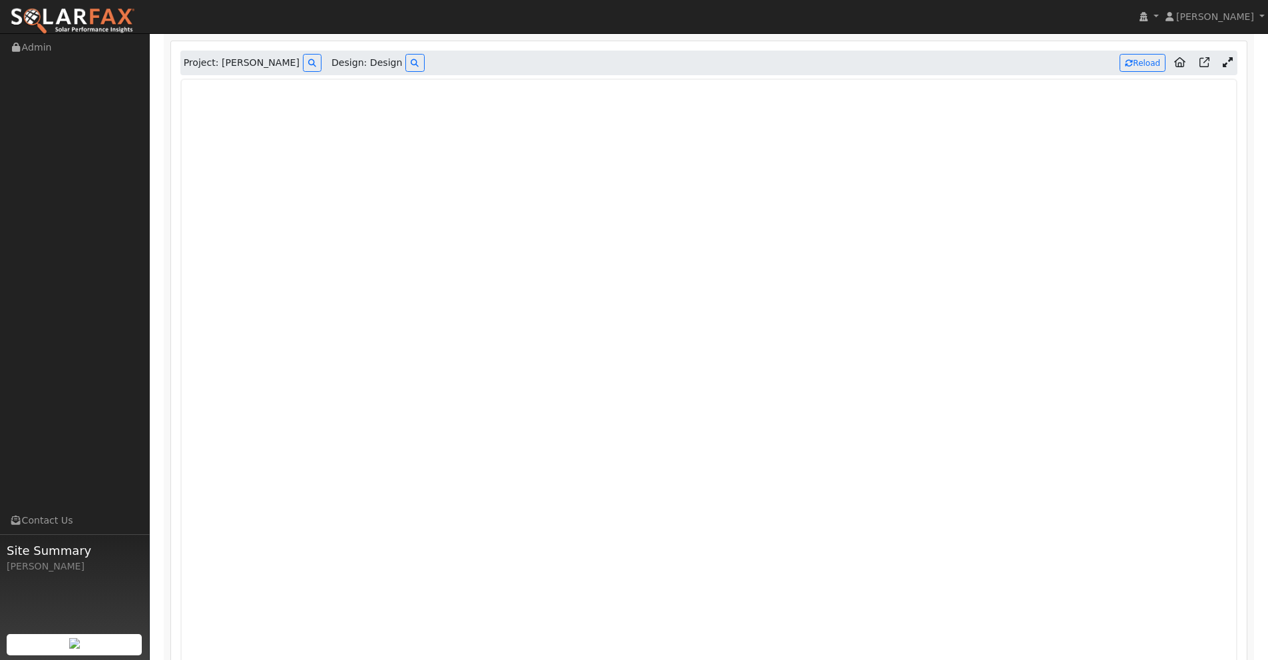
click at [1229, 62] on icon at bounding box center [1228, 62] width 10 height 10
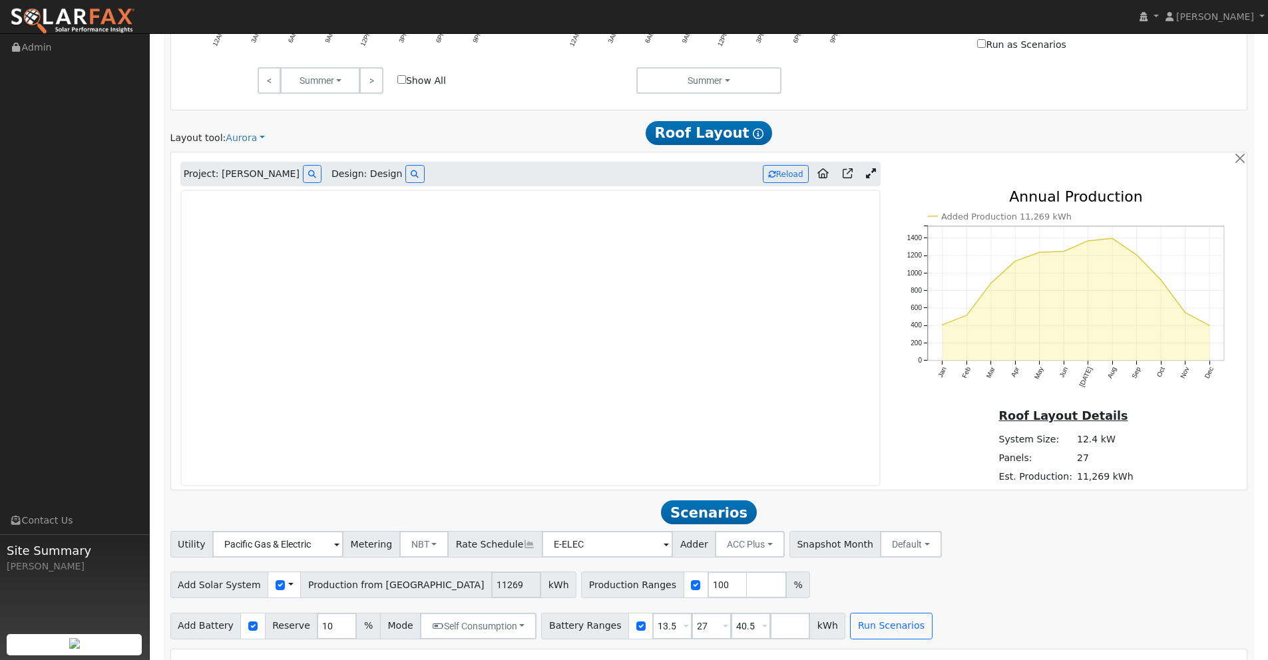
scroll to position [740, 0]
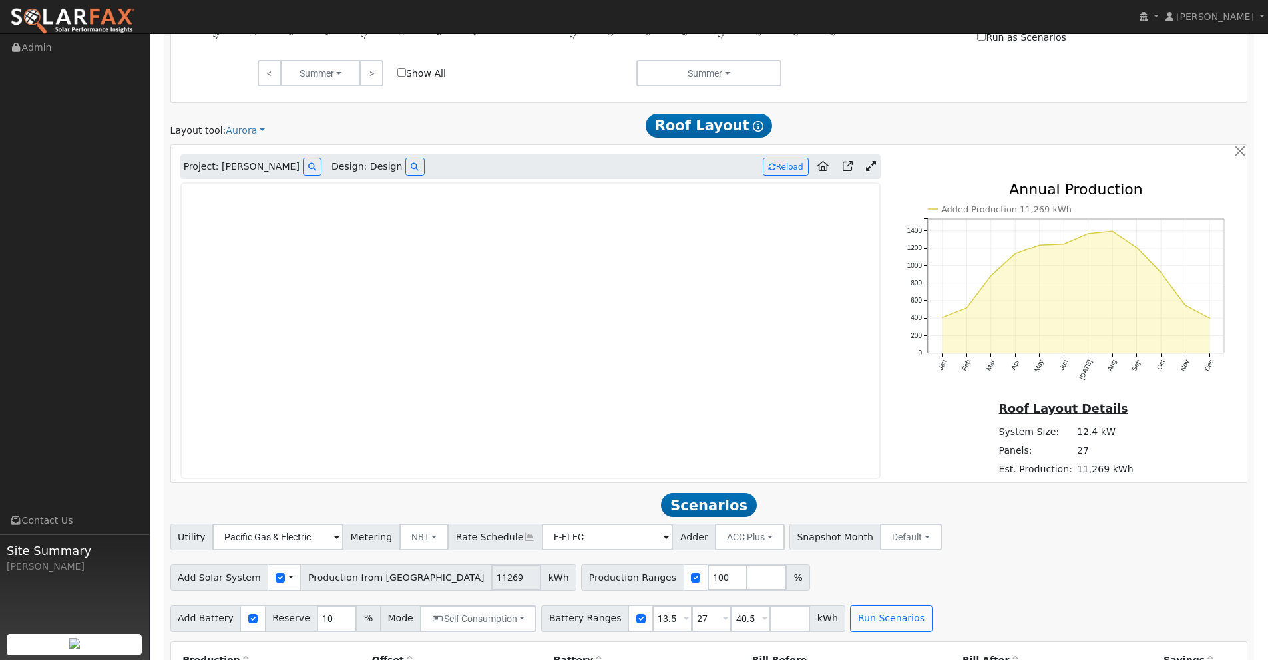
click at [870, 171] on icon at bounding box center [871, 166] width 10 height 10
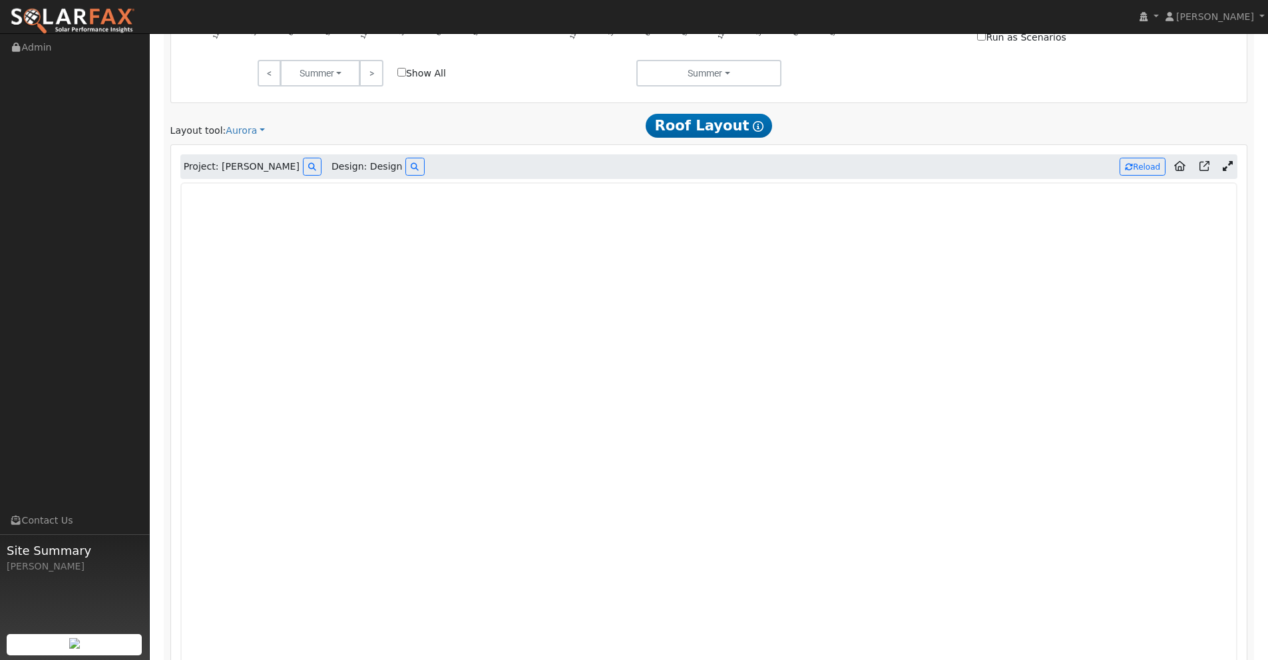
click at [1229, 168] on icon at bounding box center [1228, 166] width 10 height 10
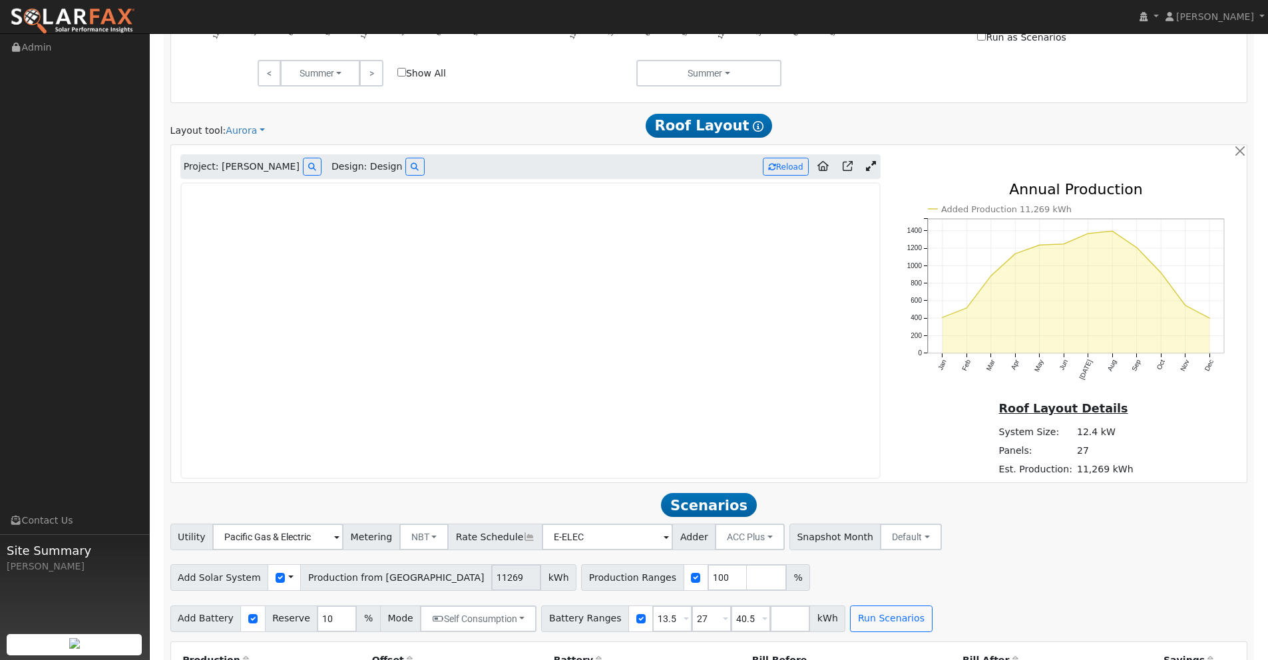
drag, startPoint x: 1020, startPoint y: 511, endPoint x: 978, endPoint y: 465, distance: 63.1
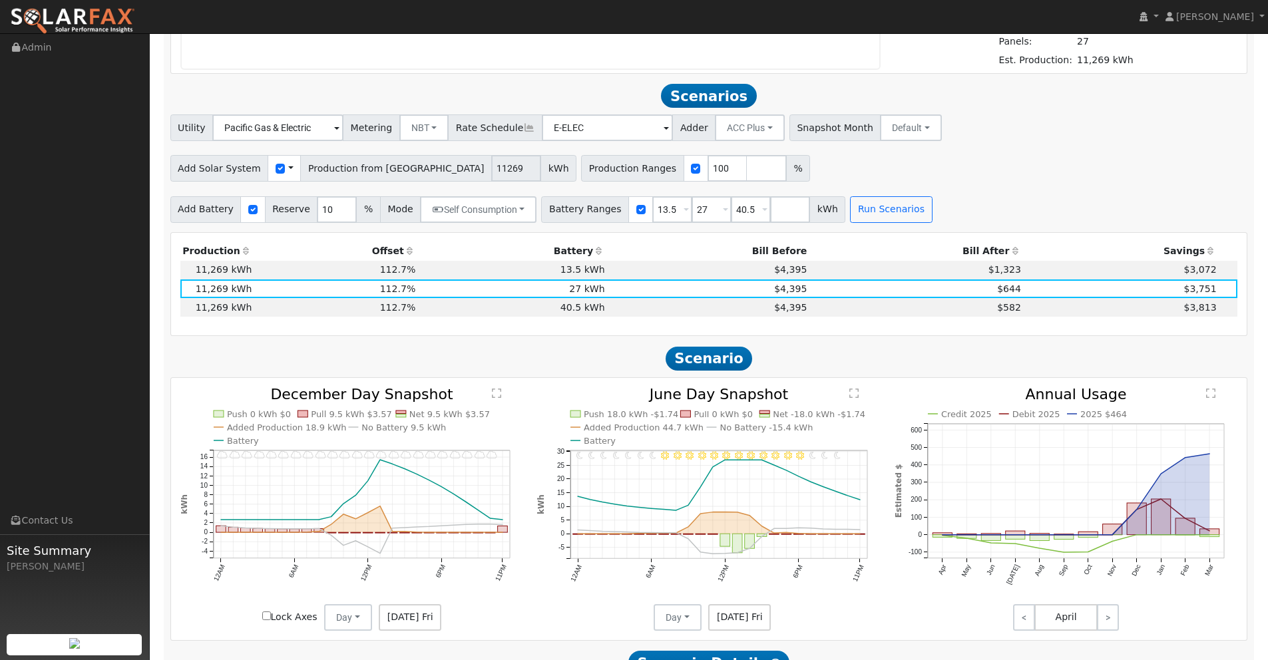
scroll to position [1152, 0]
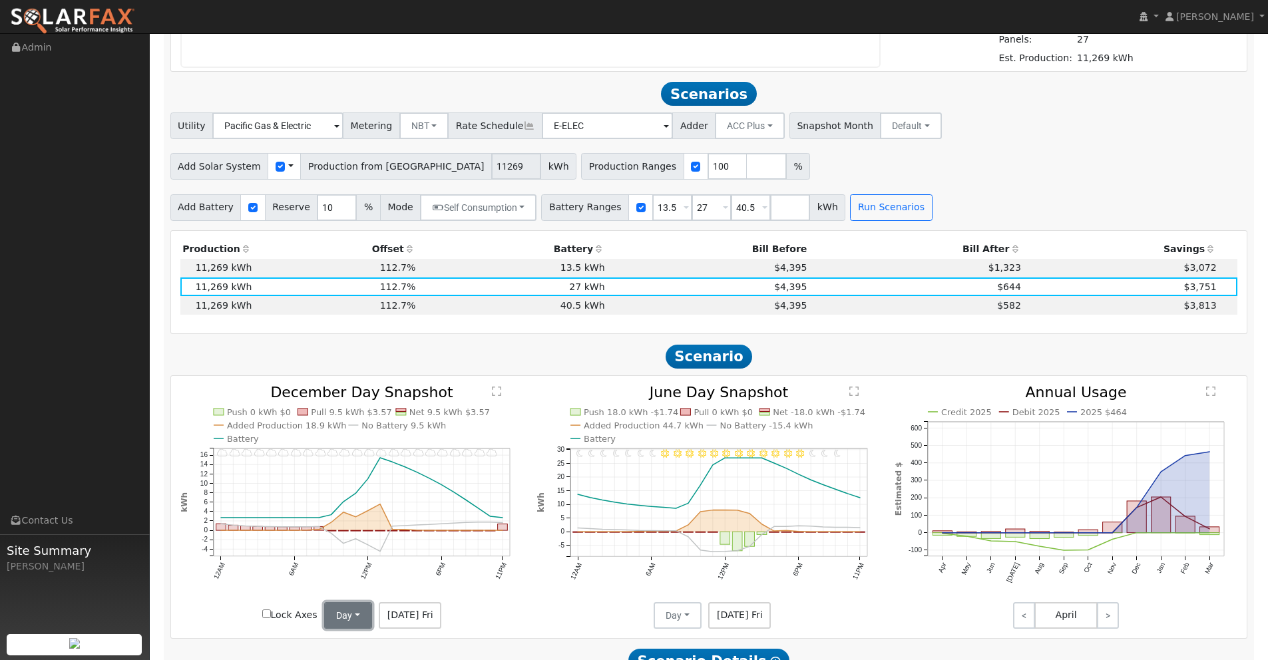
click at [355, 619] on button "Day" at bounding box center [348, 615] width 48 height 27
click at [351, 585] on link "Month Average" at bounding box center [371, 586] width 93 height 19
click at [671, 606] on button "Day" at bounding box center [678, 615] width 48 height 27
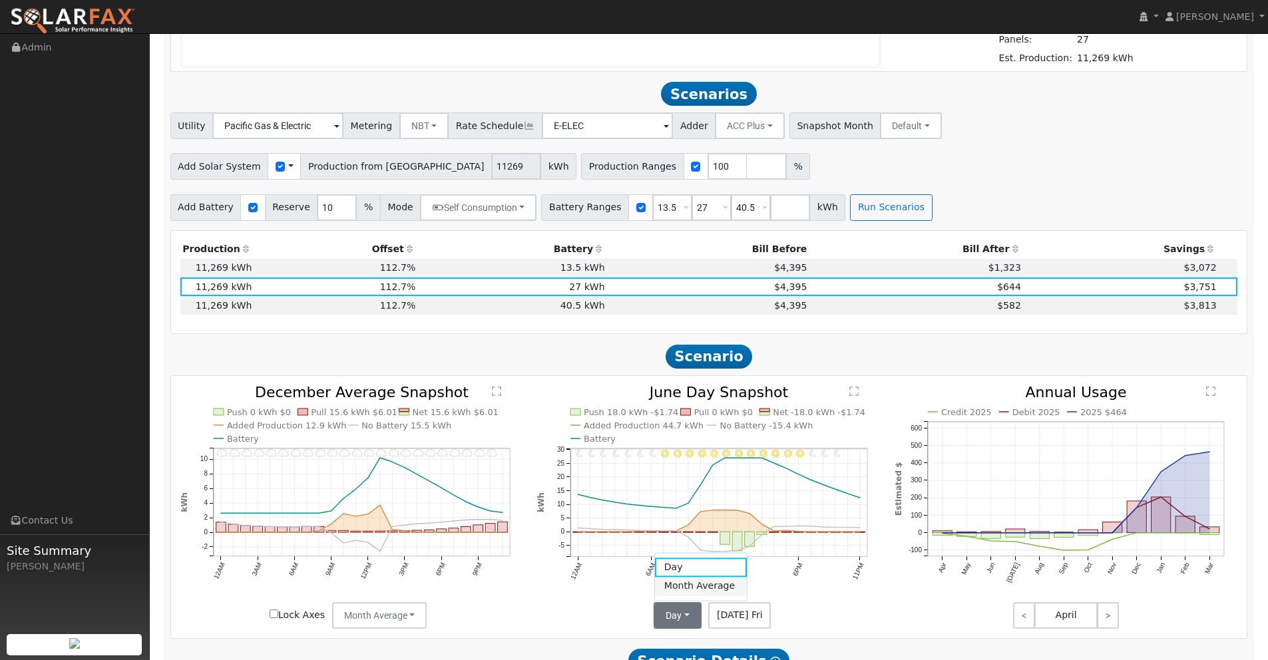
click at [684, 587] on link "Month Average" at bounding box center [701, 586] width 93 height 19
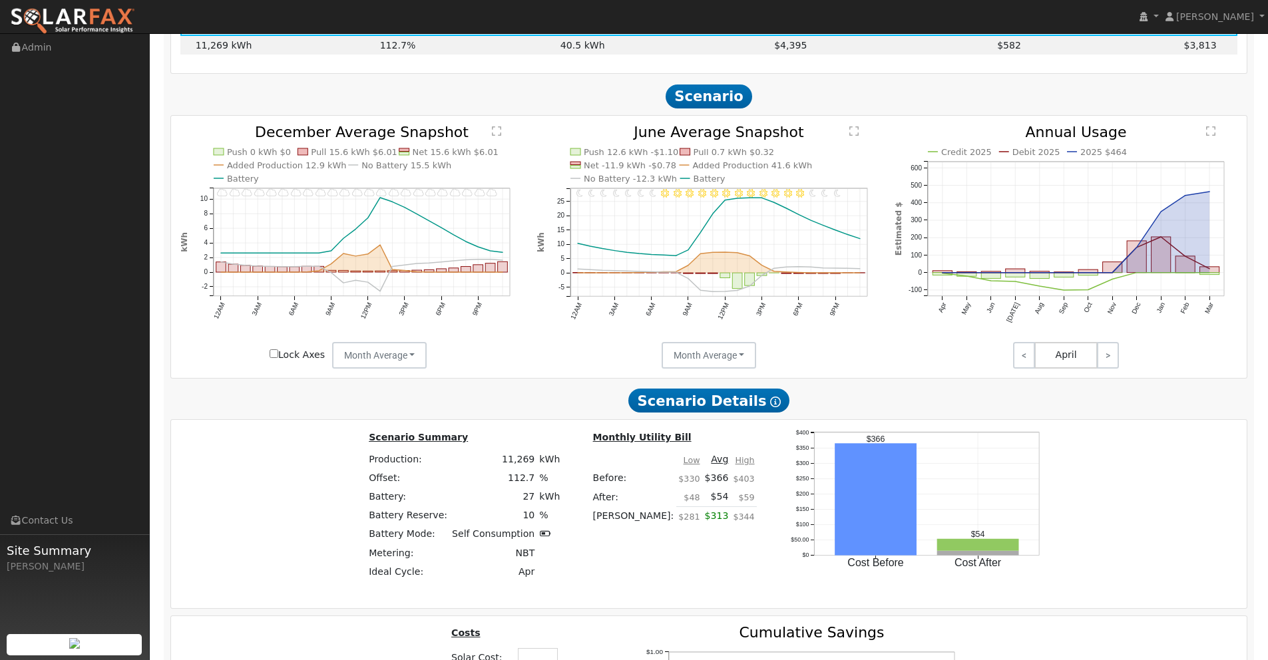
scroll to position [1138, 0]
